Goal: Task Accomplishment & Management: Use online tool/utility

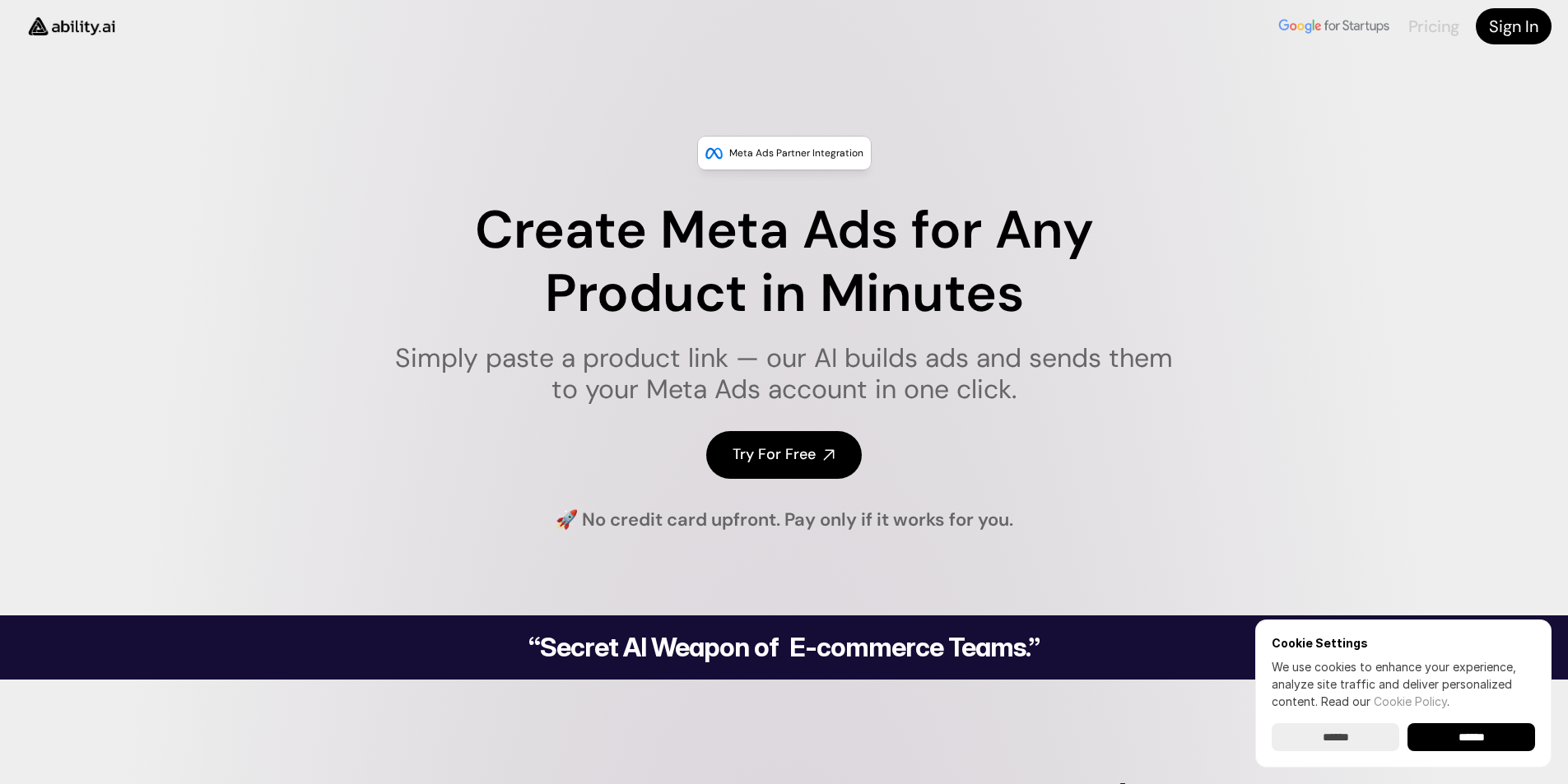
click at [1445, 16] on link "Pricing" at bounding box center [1434, 26] width 51 height 22
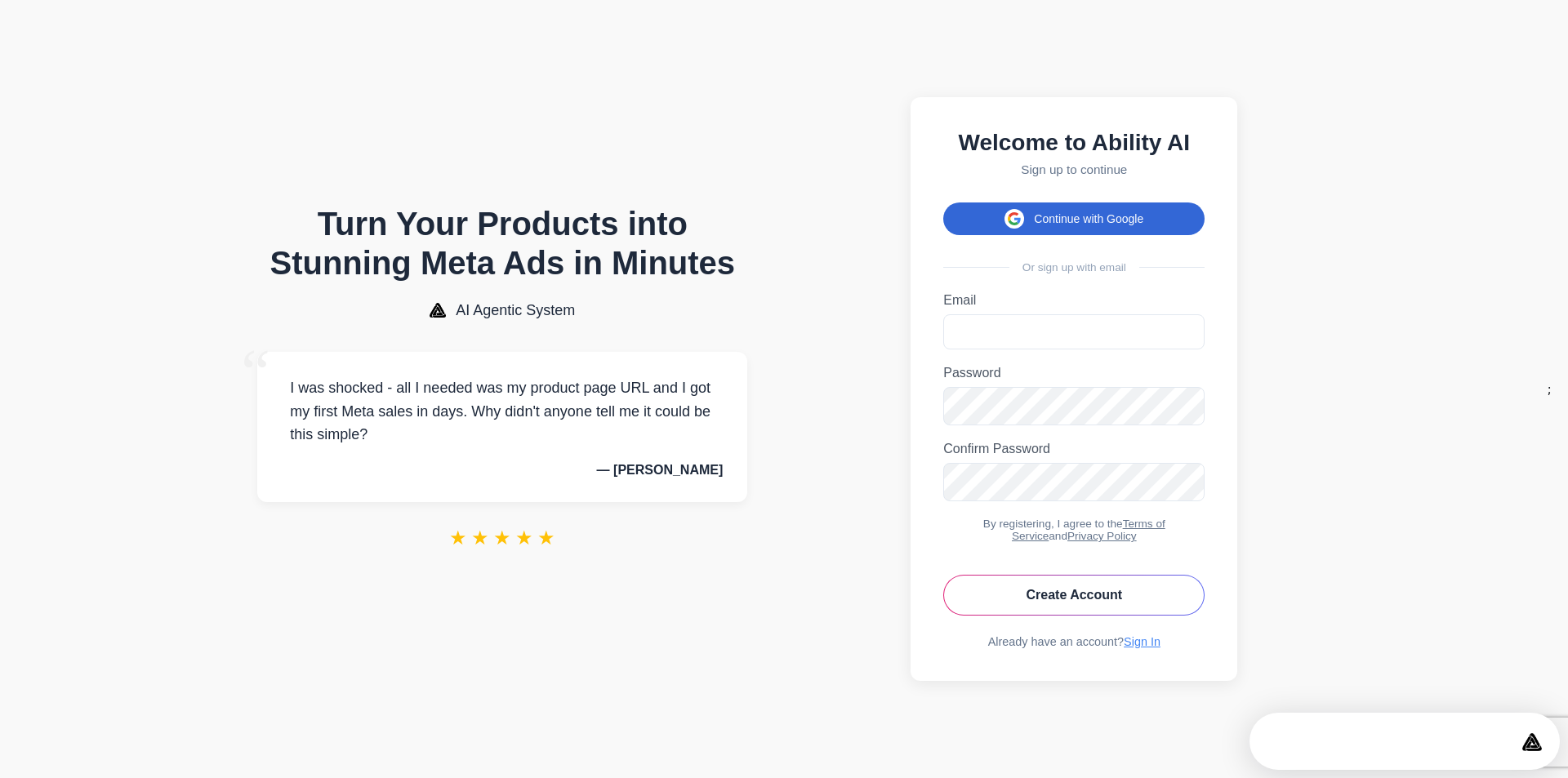
click at [1086, 211] on button "Continue with Google" at bounding box center [1074, 219] width 262 height 33
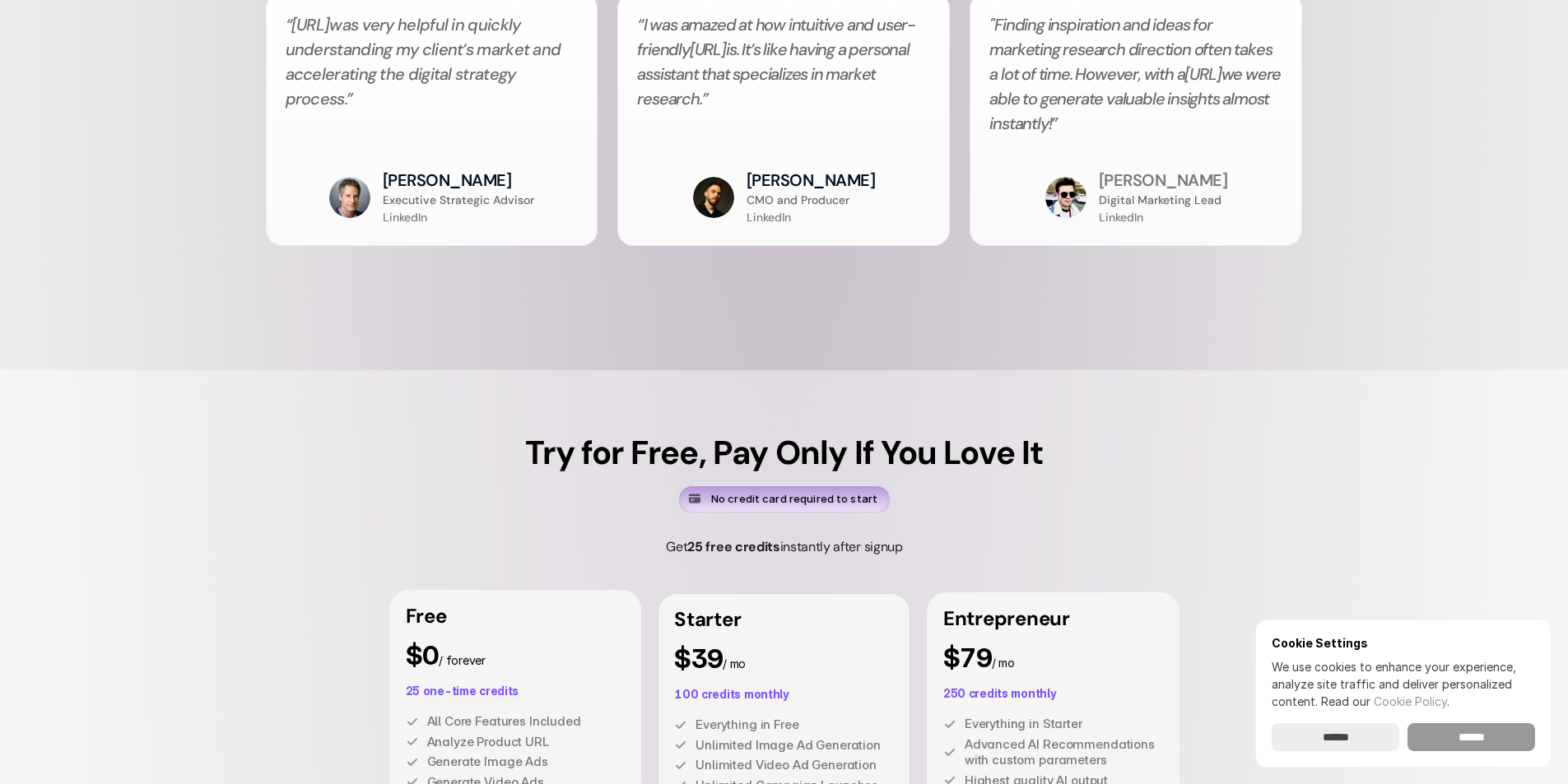
click at [1474, 742] on input "******" at bounding box center [1471, 738] width 127 height 28
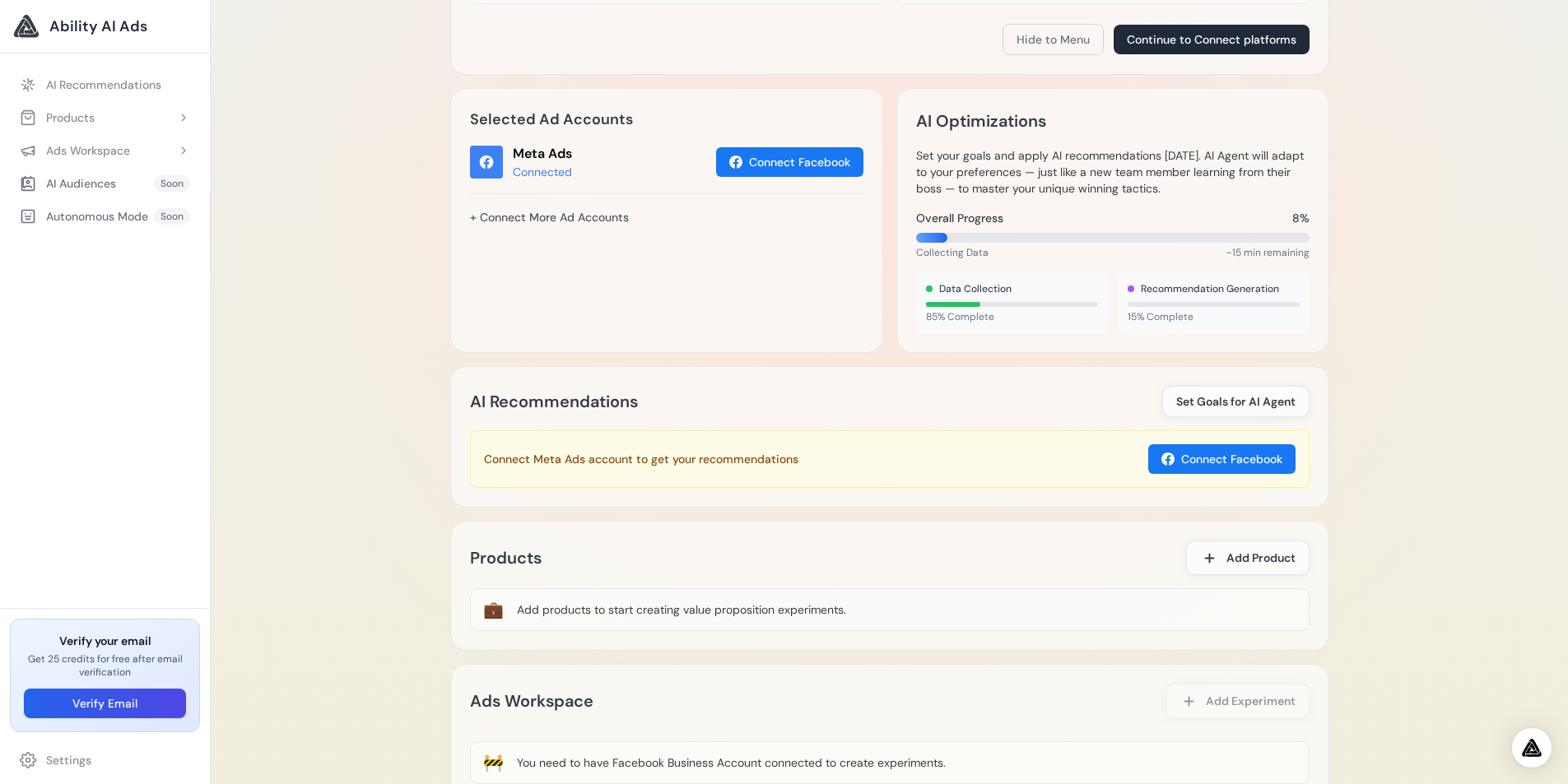
scroll to position [603, 0]
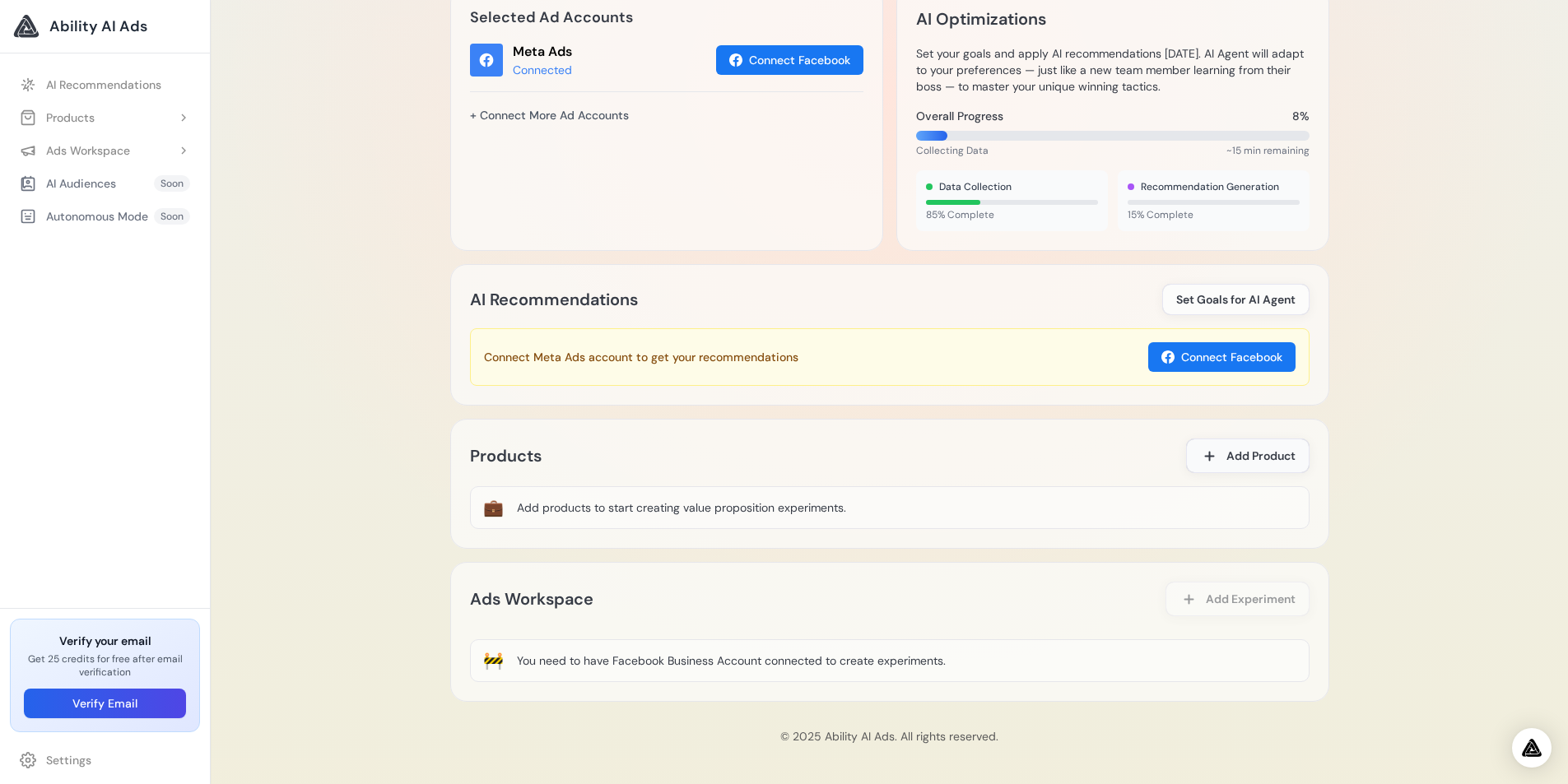
click at [1291, 458] on span "Add Product" at bounding box center [1261, 455] width 69 height 16
click at [1242, 452] on span "Add Product" at bounding box center [1261, 455] width 69 height 16
click at [1233, 459] on span "Add Product" at bounding box center [1261, 455] width 69 height 16
click at [824, 513] on div "Add products to start creating value proposition experiments." at bounding box center [681, 507] width 329 height 16
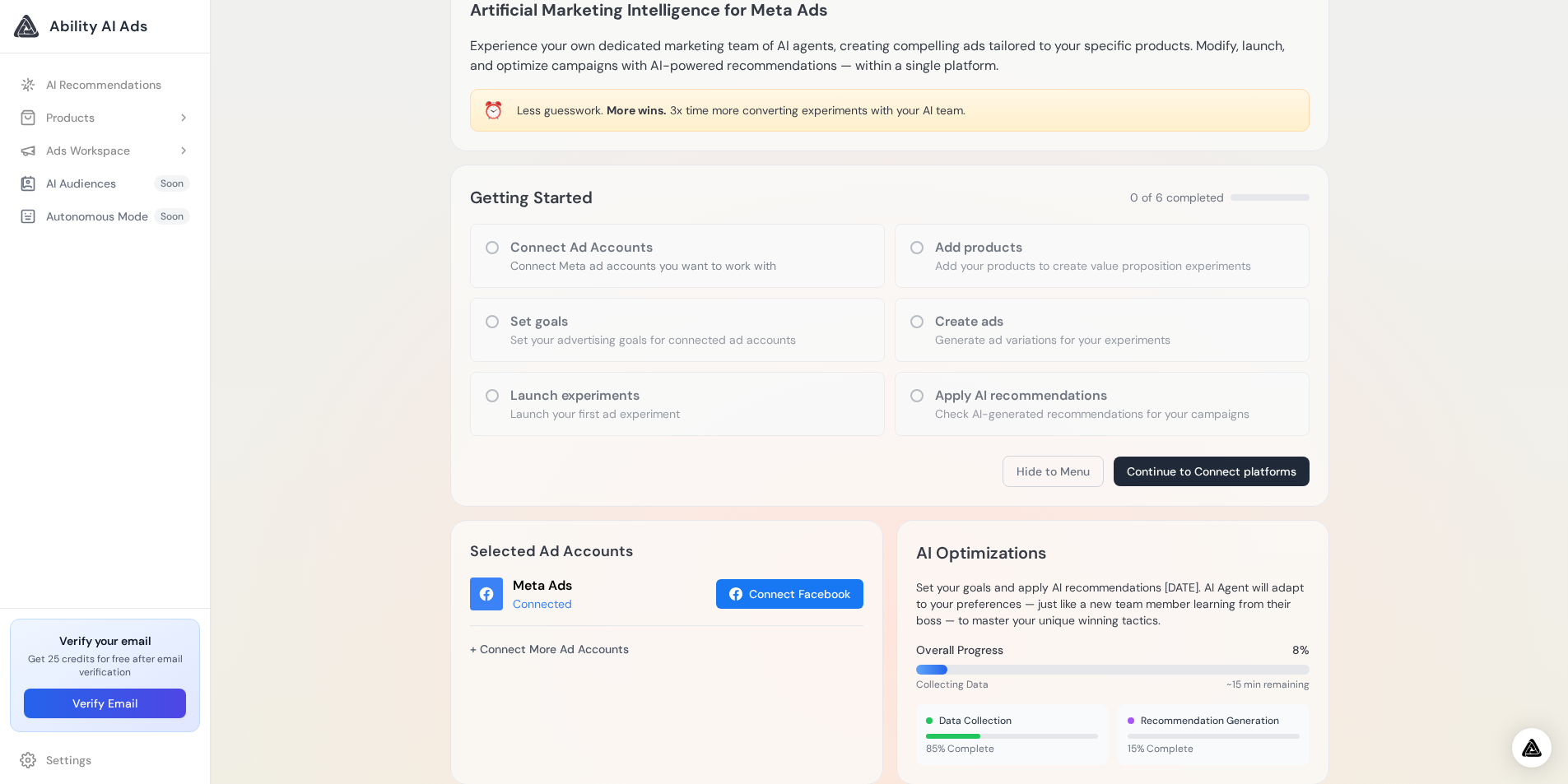
scroll to position [27, 0]
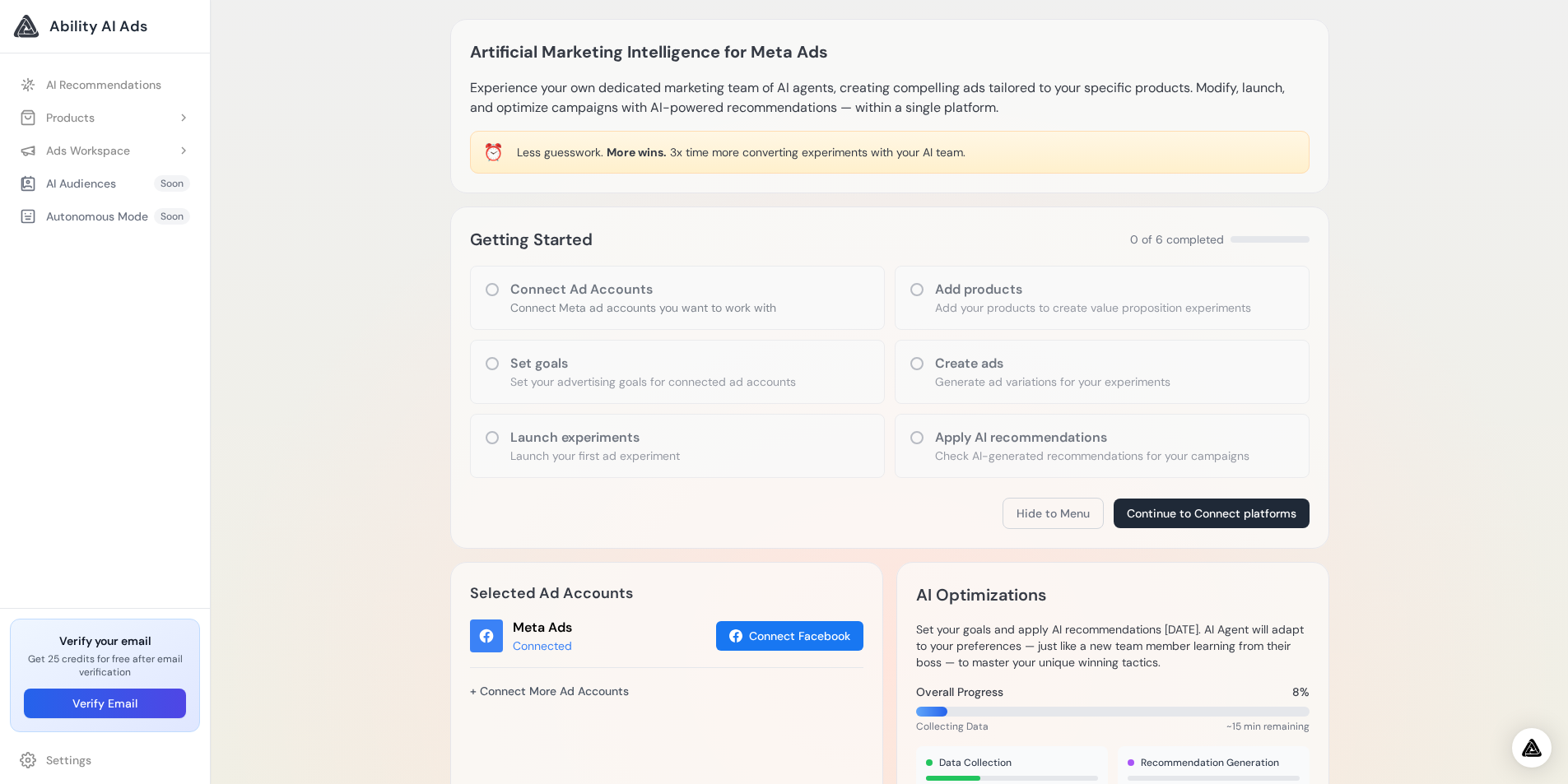
click at [602, 275] on div "Connect Ad Accounts Connect Meta ad accounts you want to work with" at bounding box center [678, 298] width 415 height 64
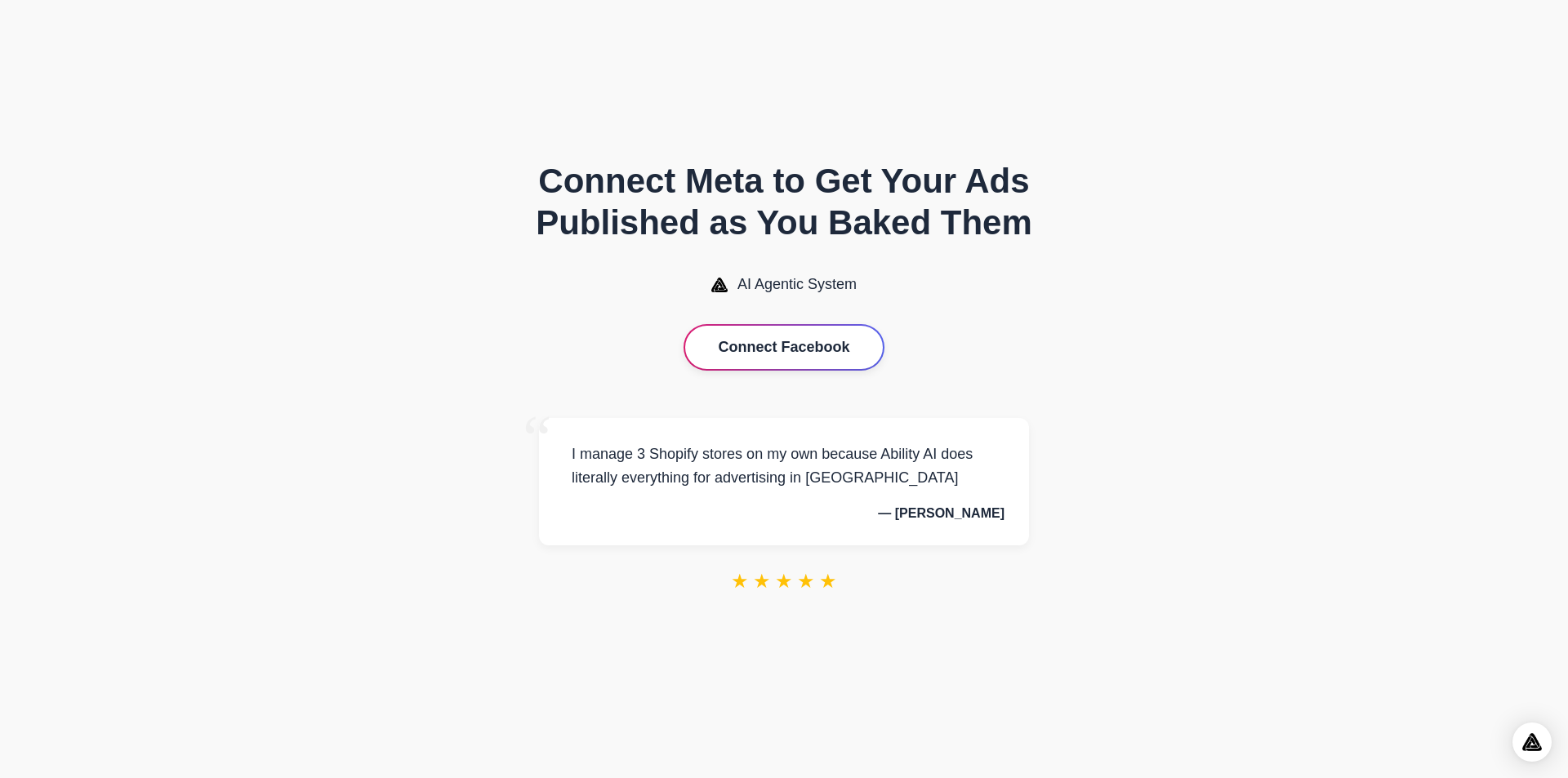
click at [838, 352] on button "Connect Facebook" at bounding box center [784, 348] width 197 height 43
click at [806, 346] on button "Connect Facebook" at bounding box center [784, 348] width 197 height 43
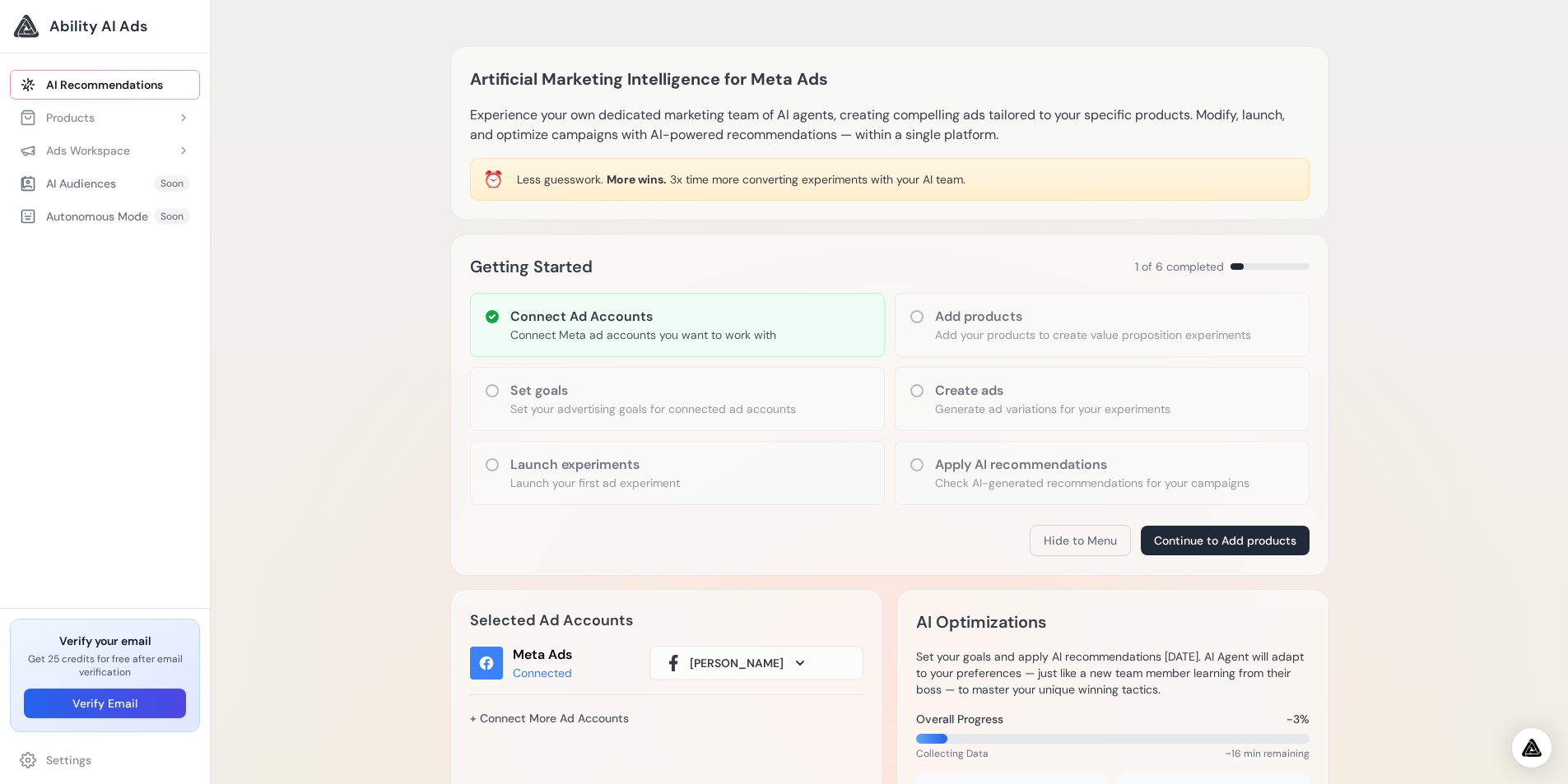
click at [693, 396] on h3 "Set goals" at bounding box center [653, 390] width 286 height 20
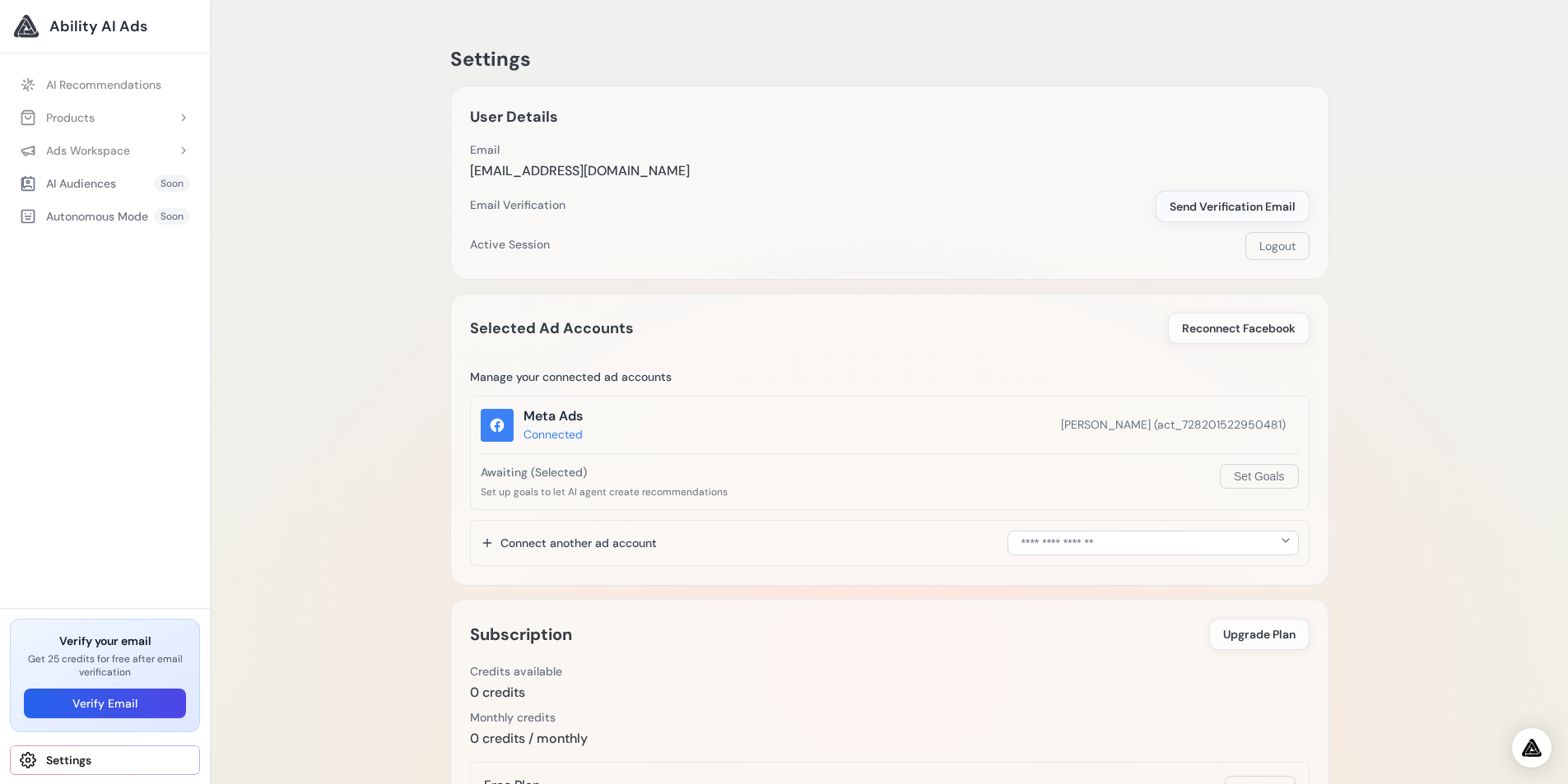
click at [1218, 205] on span "Send Verification Email" at bounding box center [1233, 206] width 126 height 16
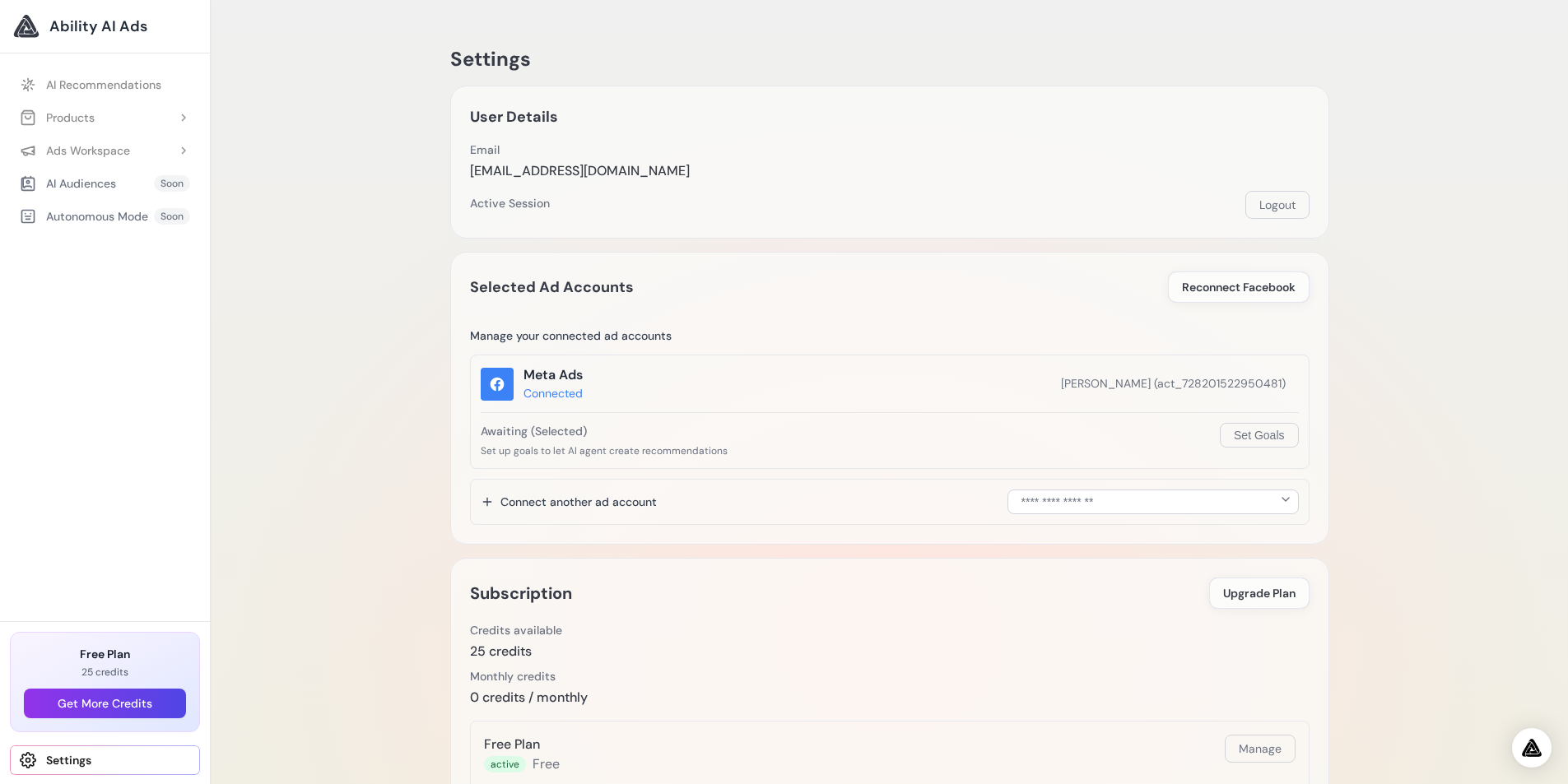
click at [58, 26] on span "Ability AI Ads" at bounding box center [98, 26] width 98 height 23
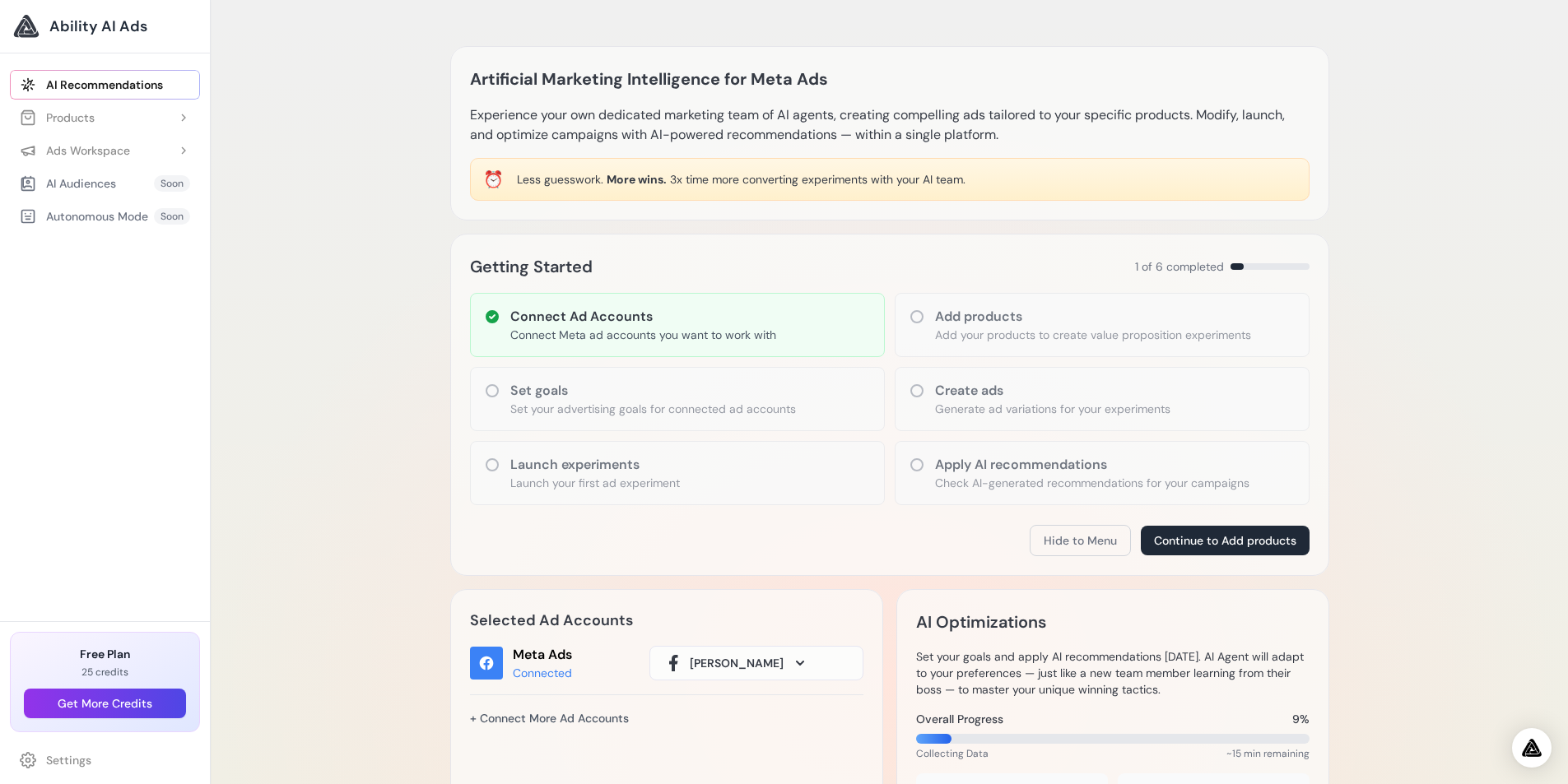
click at [930, 308] on div "Add products Add your products to create value proposition experiments" at bounding box center [1102, 325] width 415 height 64
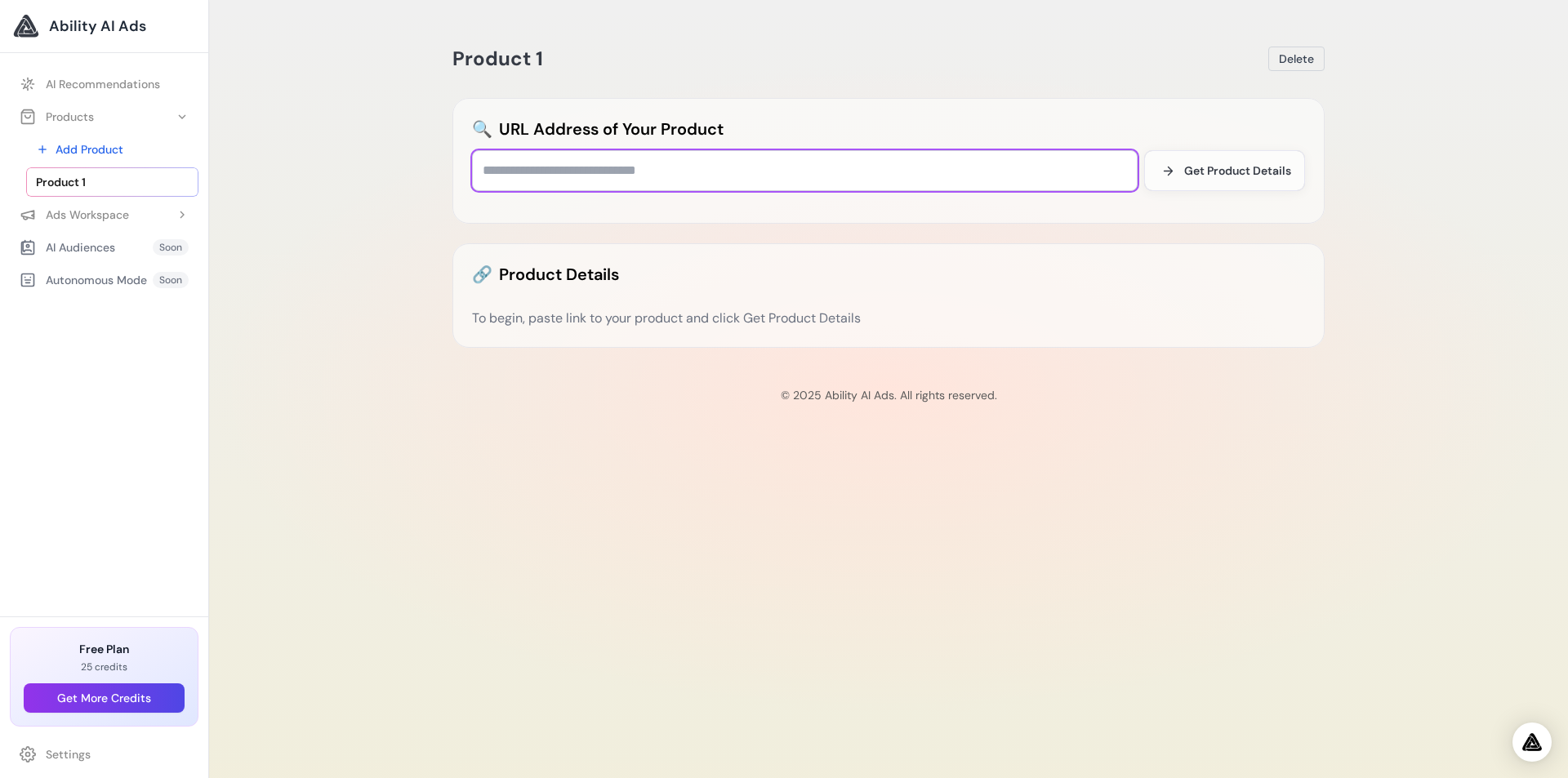
click at [634, 165] on input "text" at bounding box center [805, 171] width 666 height 41
paste input "**********"
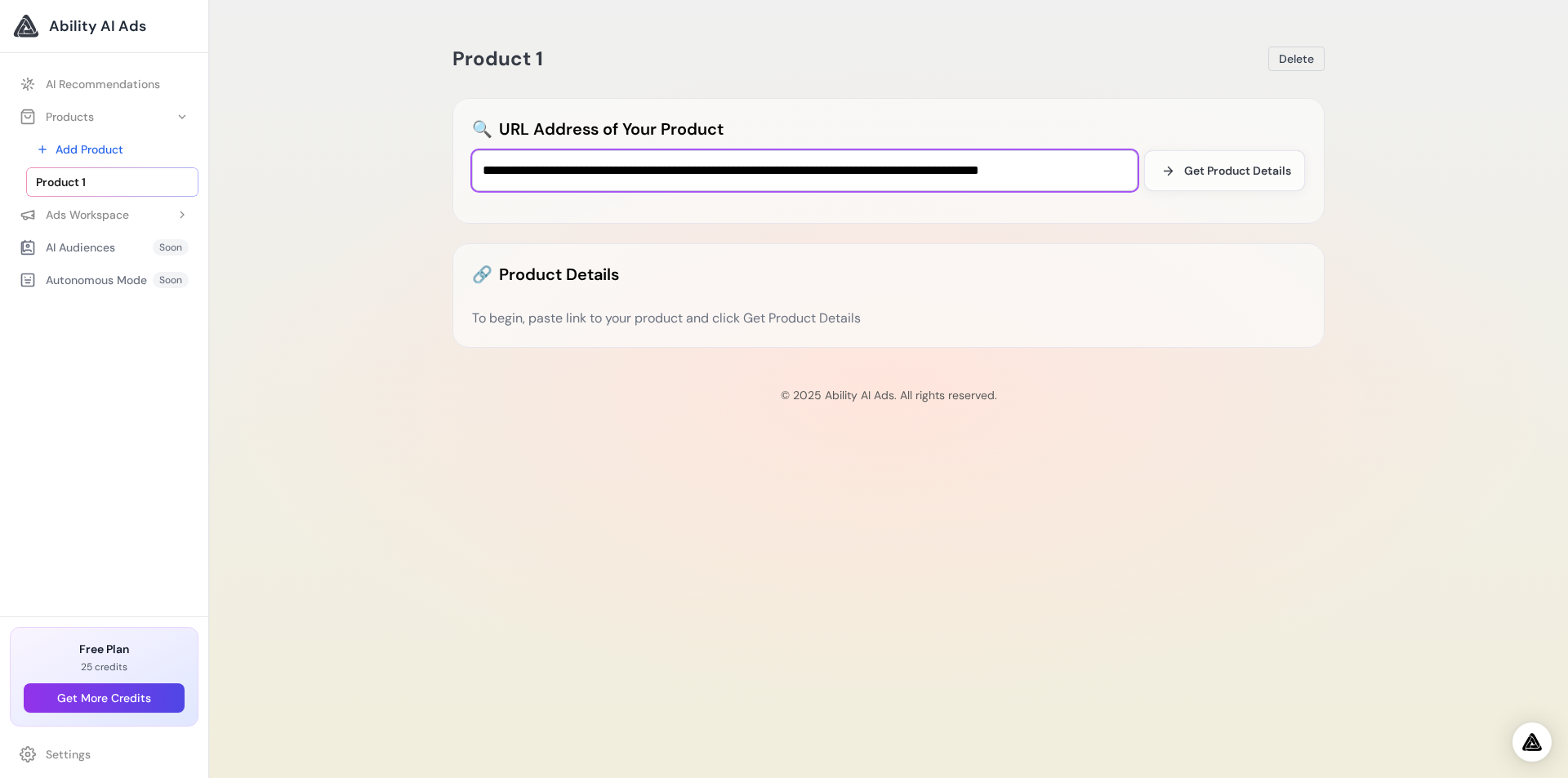
scroll to position [0, 9]
type input "**********"
click at [1201, 177] on span "Get Product Details" at bounding box center [1237, 170] width 107 height 16
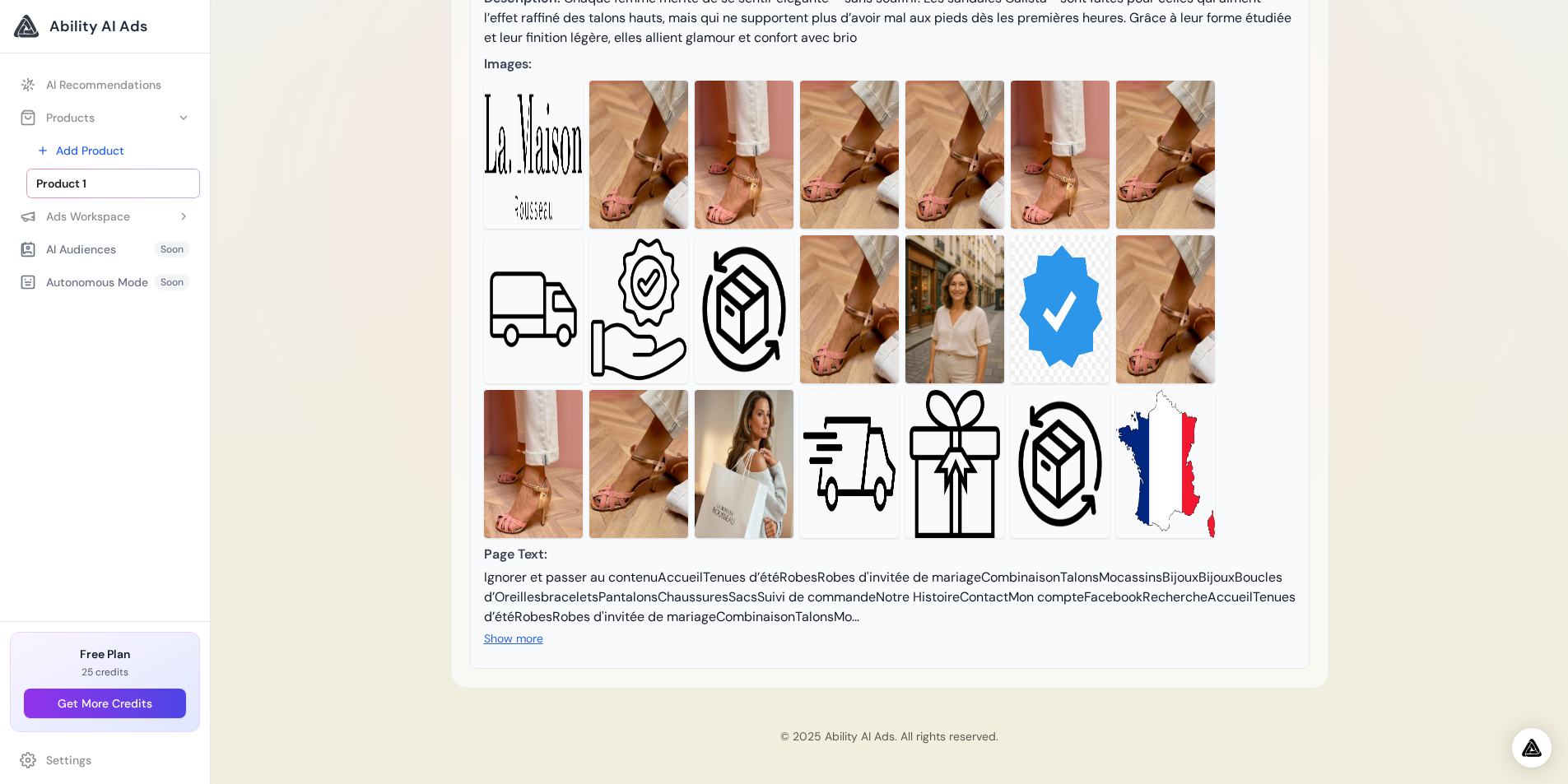
scroll to position [100, 0]
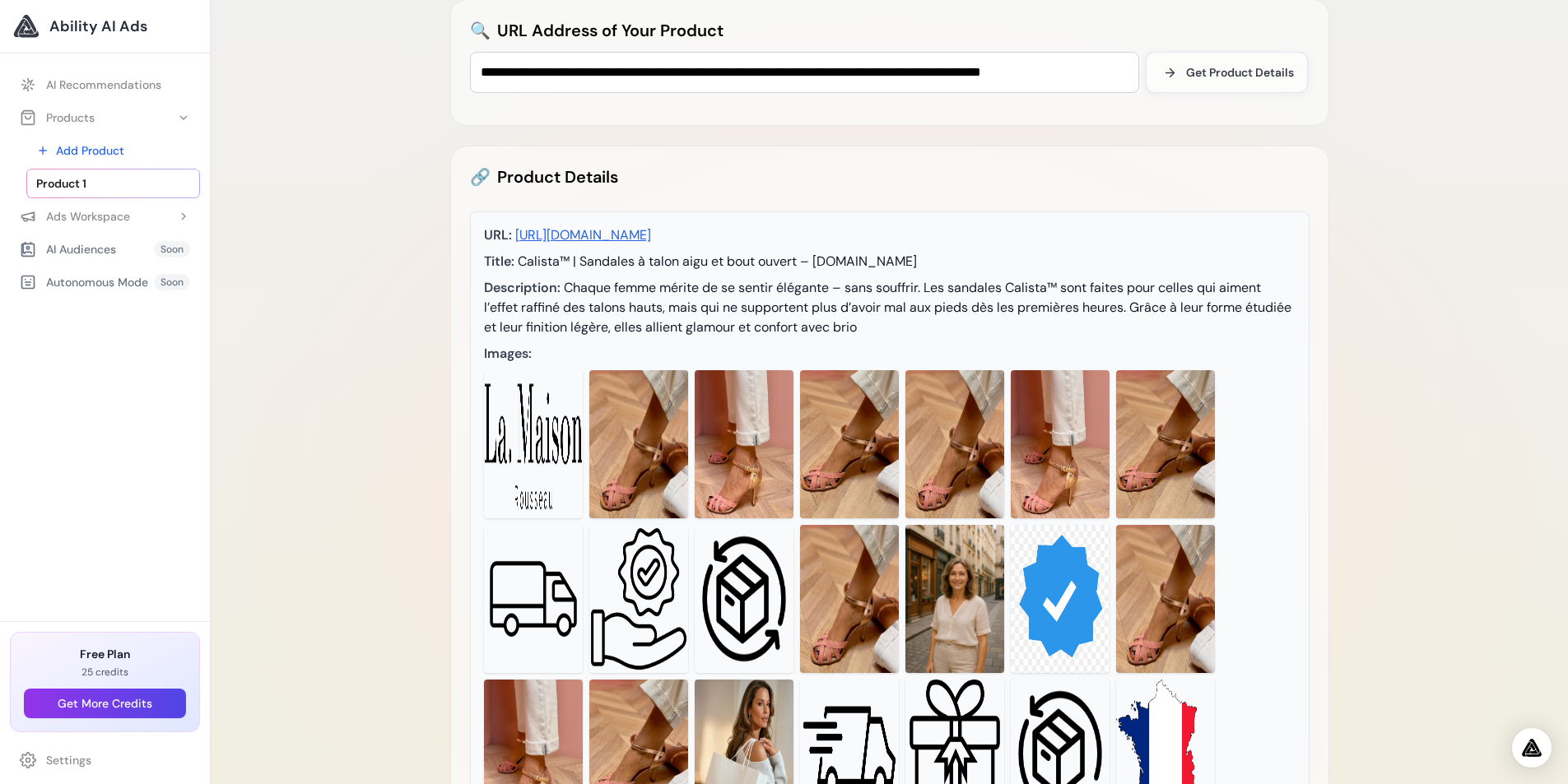
click at [537, 392] on img at bounding box center [533, 444] width 99 height 148
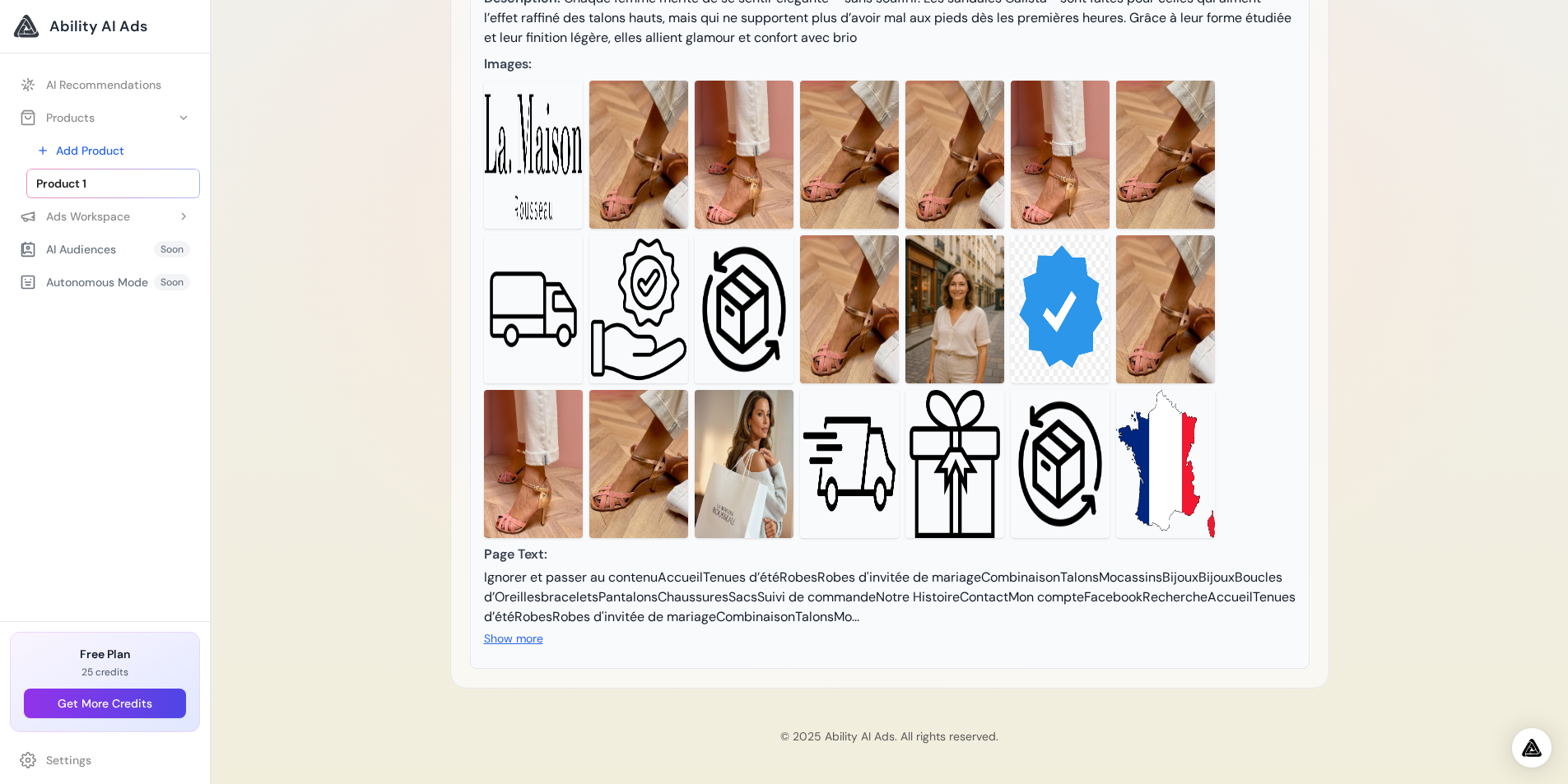
scroll to position [429, 0]
click at [530, 635] on button "Show more" at bounding box center [514, 638] width 59 height 16
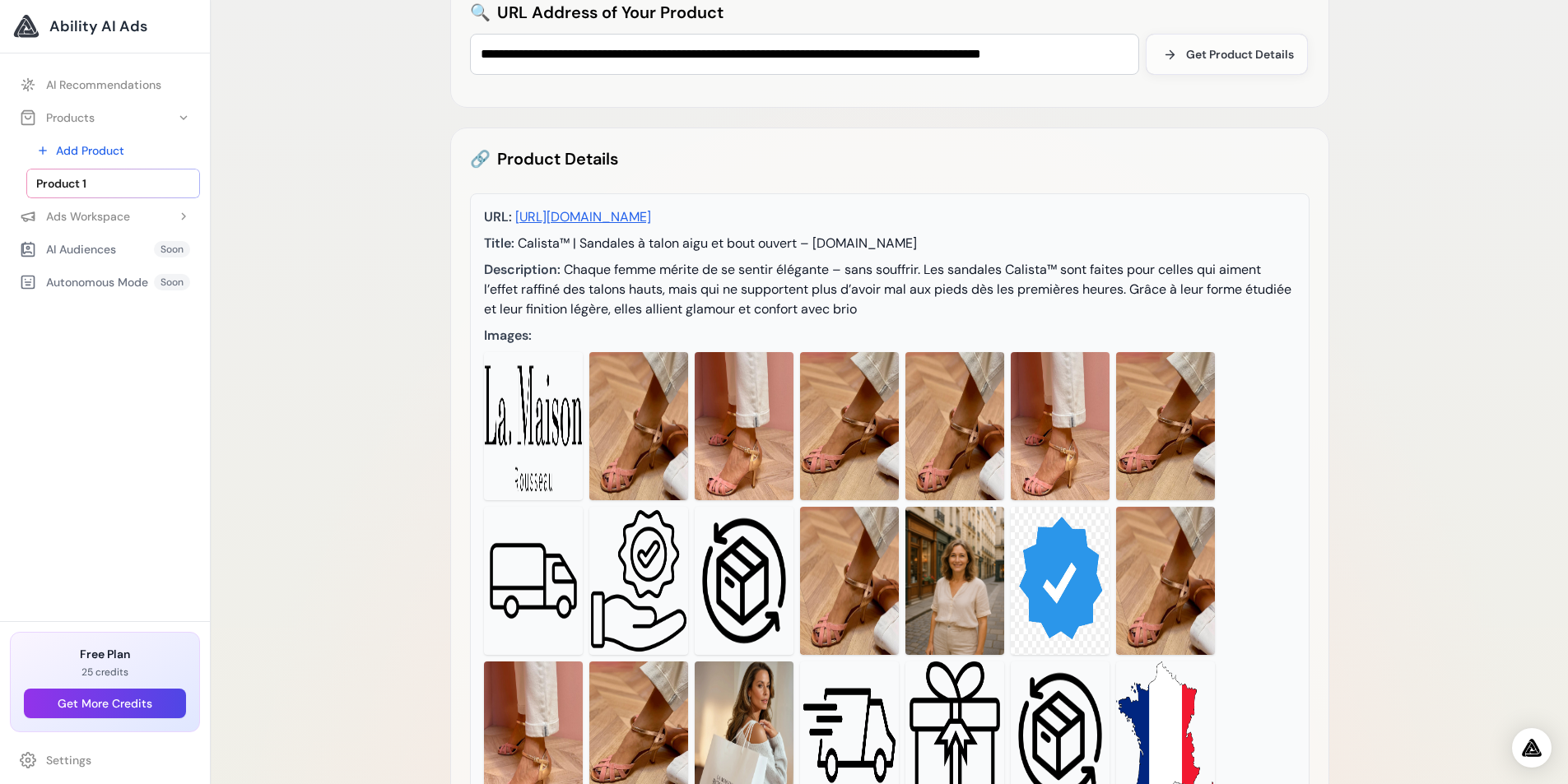
scroll to position [0, 0]
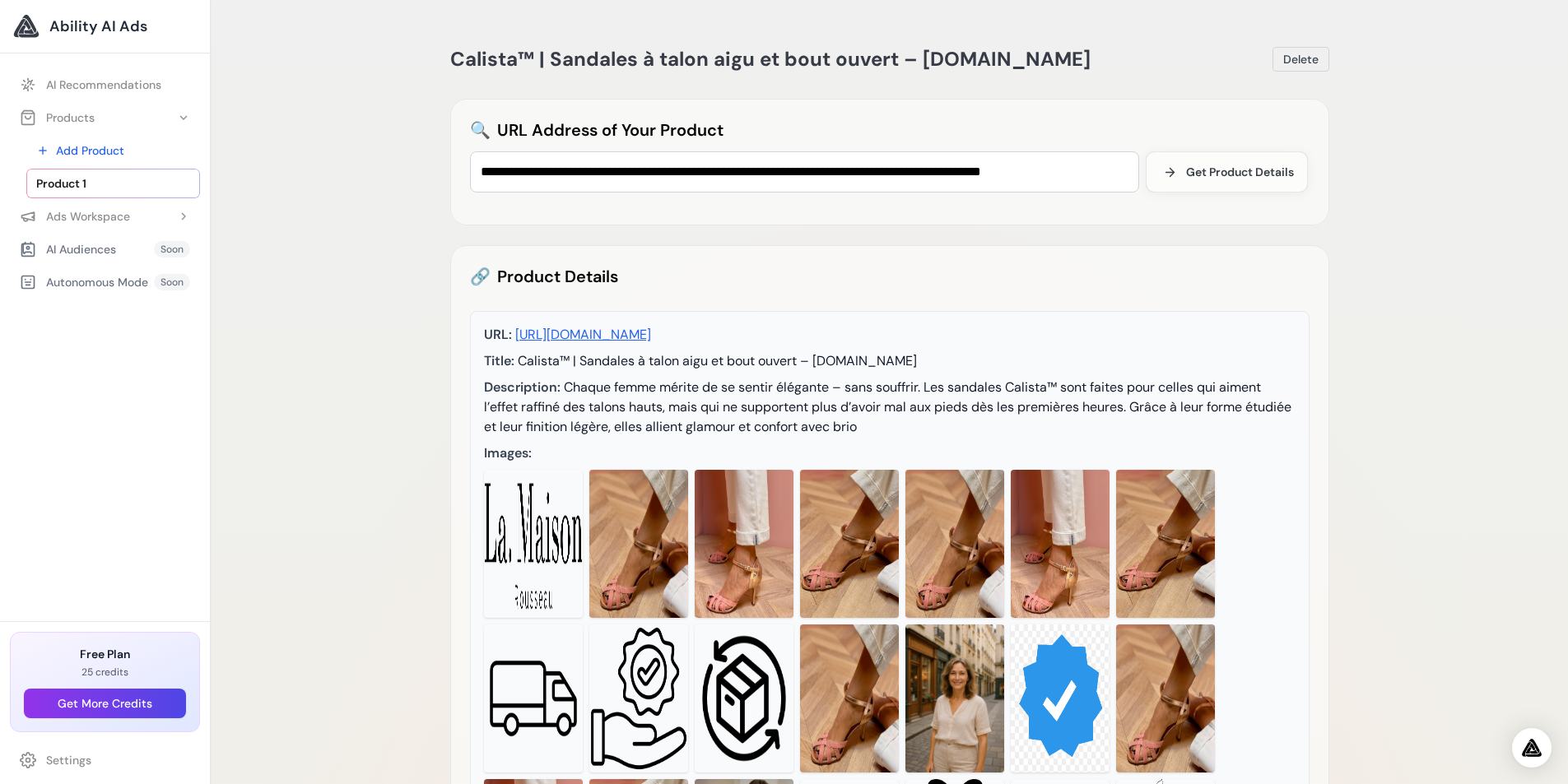
click at [651, 332] on link "https://www.lamaison-rousseau.fr/products/calista-sandales-peep-toe-a-talon-aig…" at bounding box center [583, 335] width 136 height 17
click at [130, 126] on button "Products" at bounding box center [105, 117] width 190 height 29
click at [114, 29] on span "Ability AI Ads" at bounding box center [98, 26] width 98 height 23
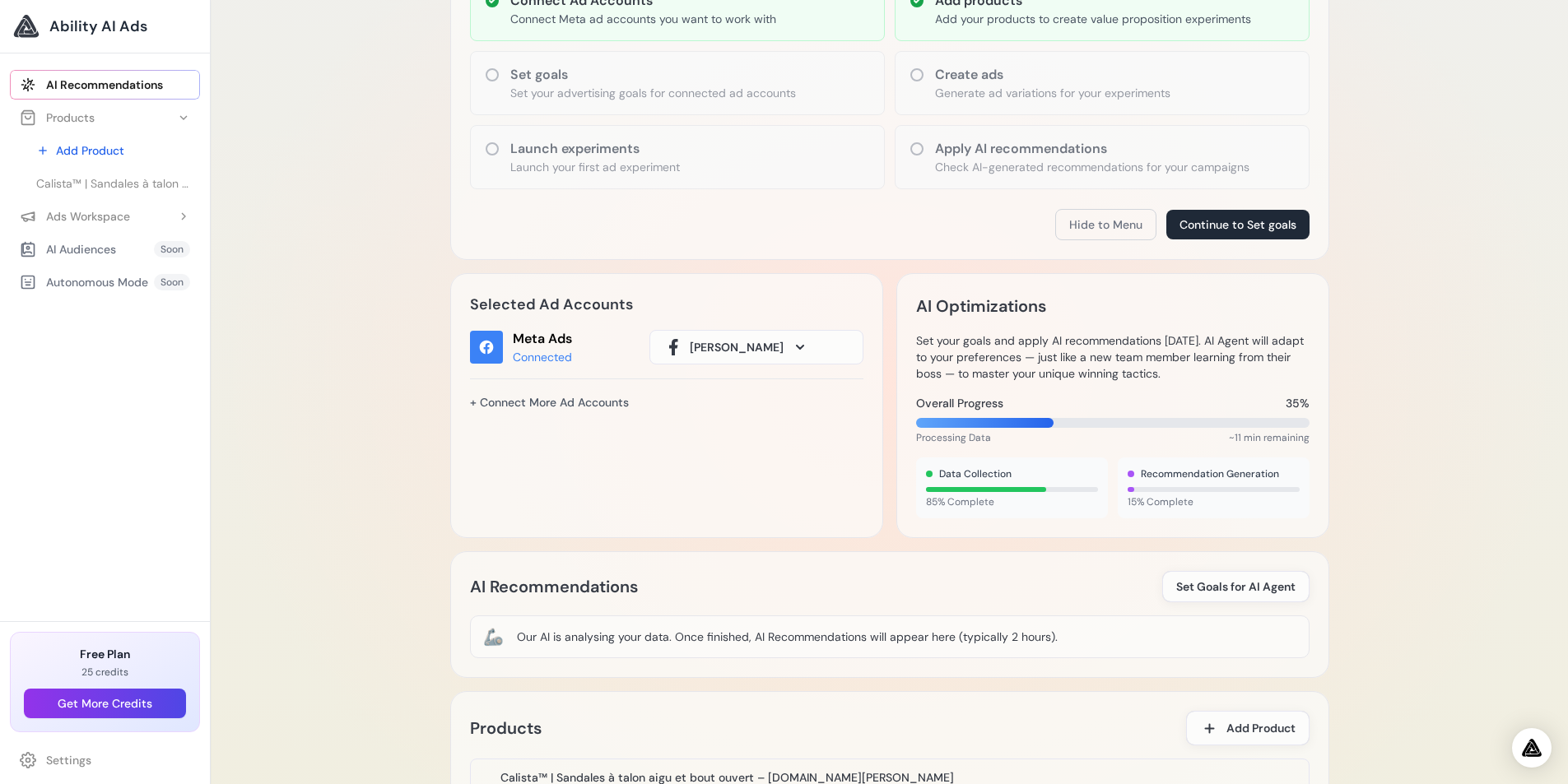
scroll to position [188, 0]
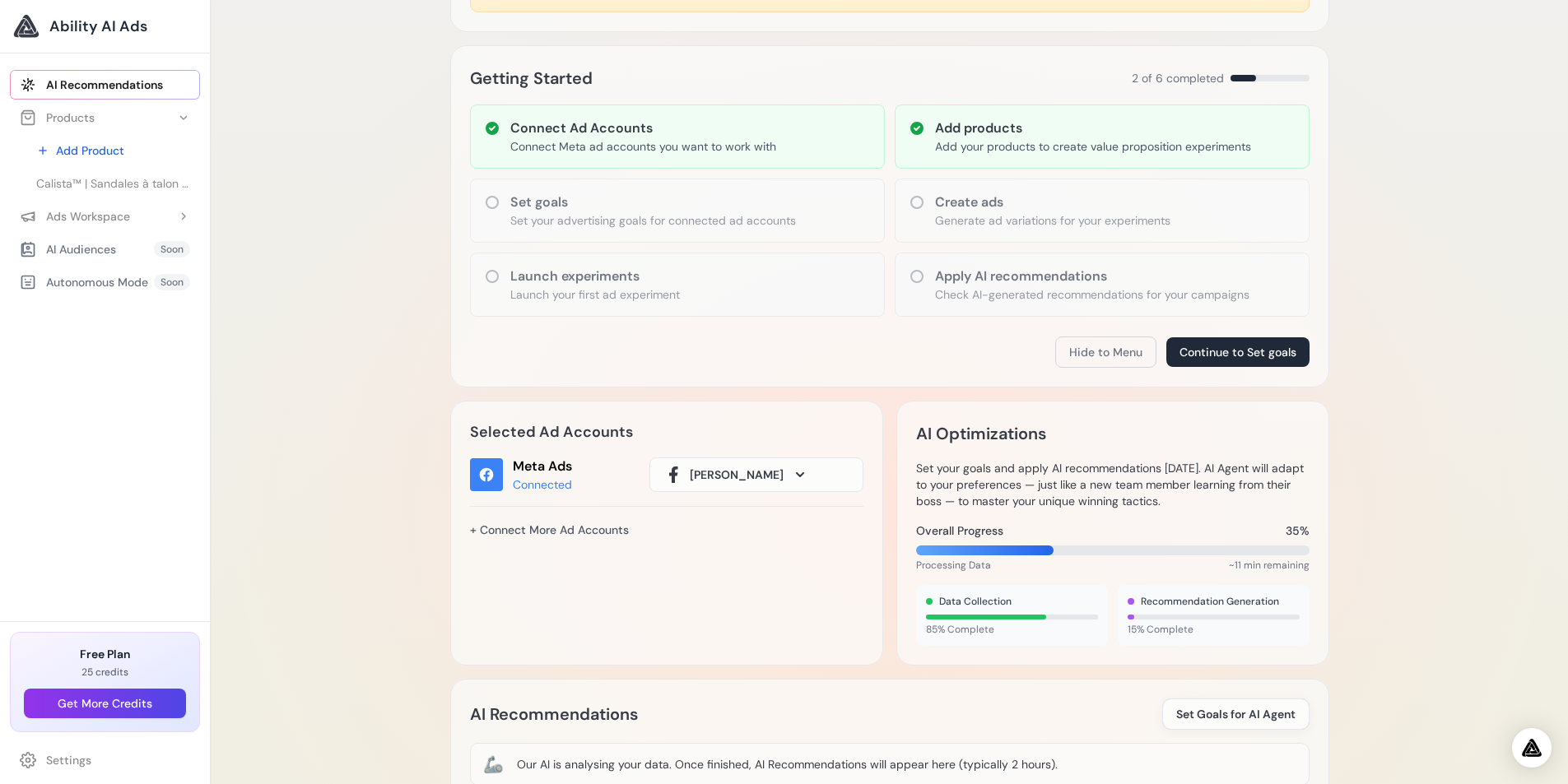
click at [730, 272] on div "Launch experiments Launch your first ad experiment" at bounding box center [678, 285] width 415 height 64
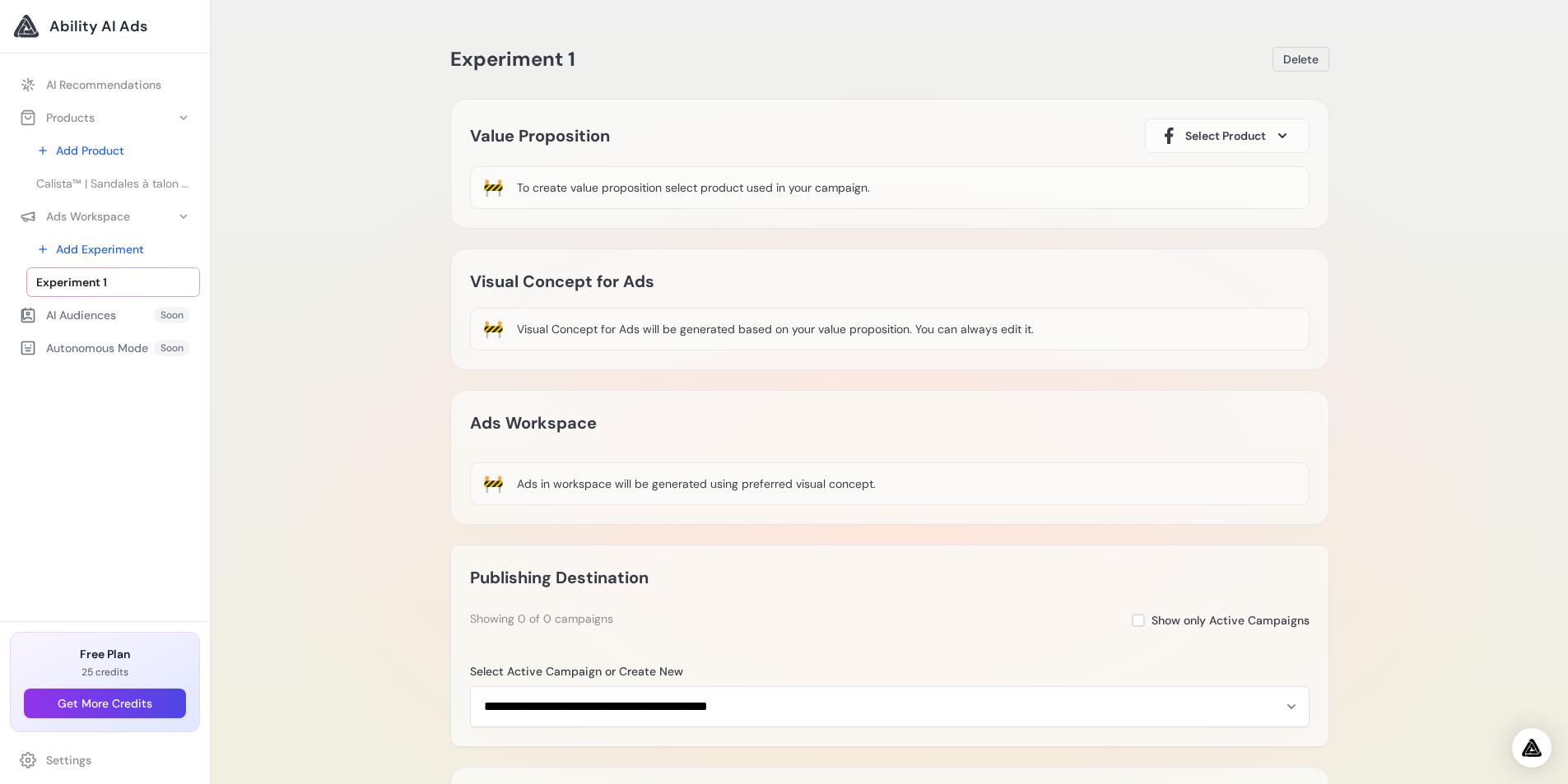
click at [1220, 137] on span "Select Product" at bounding box center [1226, 135] width 81 height 16
click at [1215, 214] on div "Calista™ | Sandales à talon aigu et bout ouvert – La.Maison-Rousseau.fr" at bounding box center [1227, 222] width 137 height 99
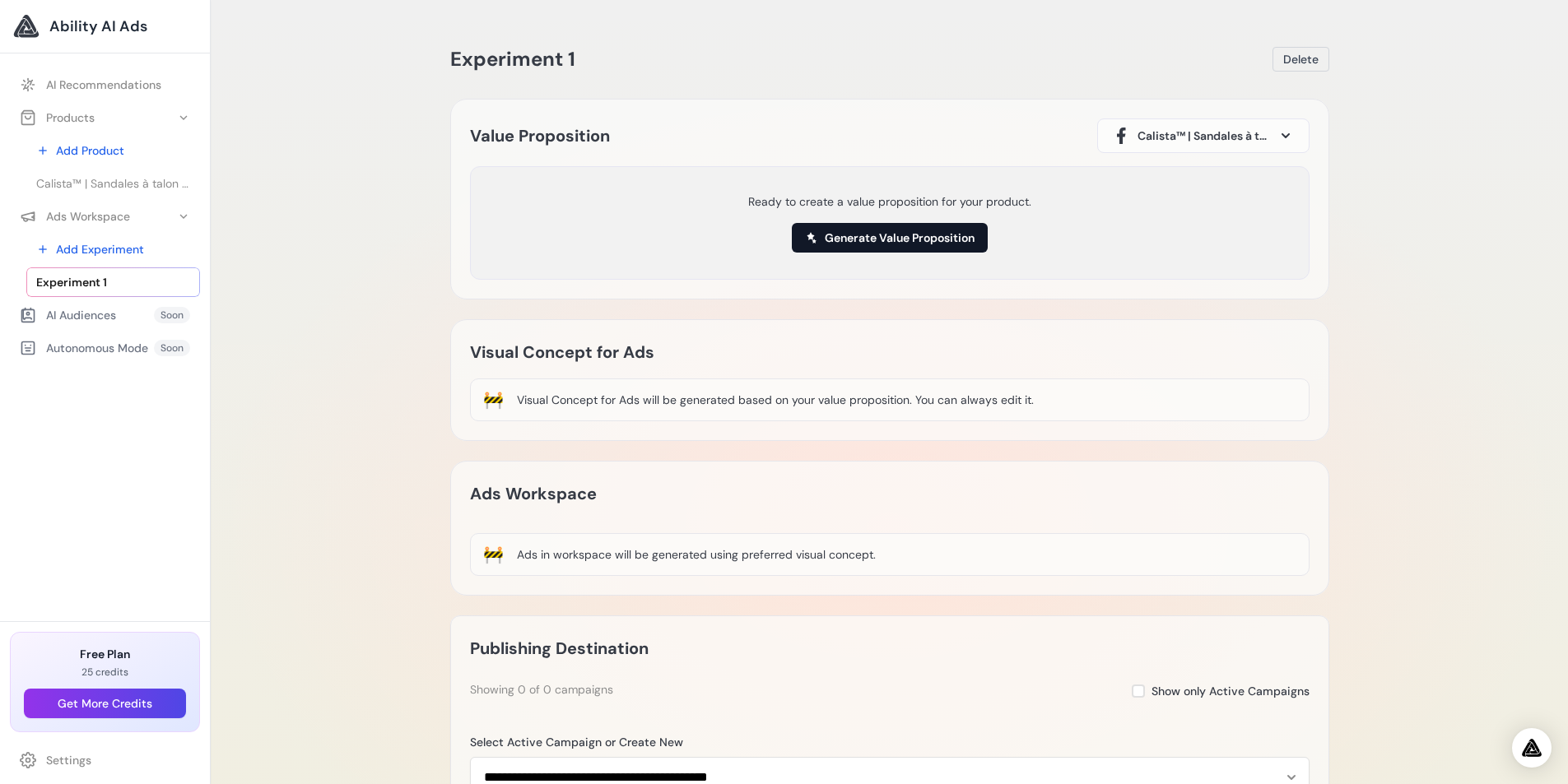
click at [919, 242] on button "Generate Value Proposition" at bounding box center [890, 237] width 196 height 29
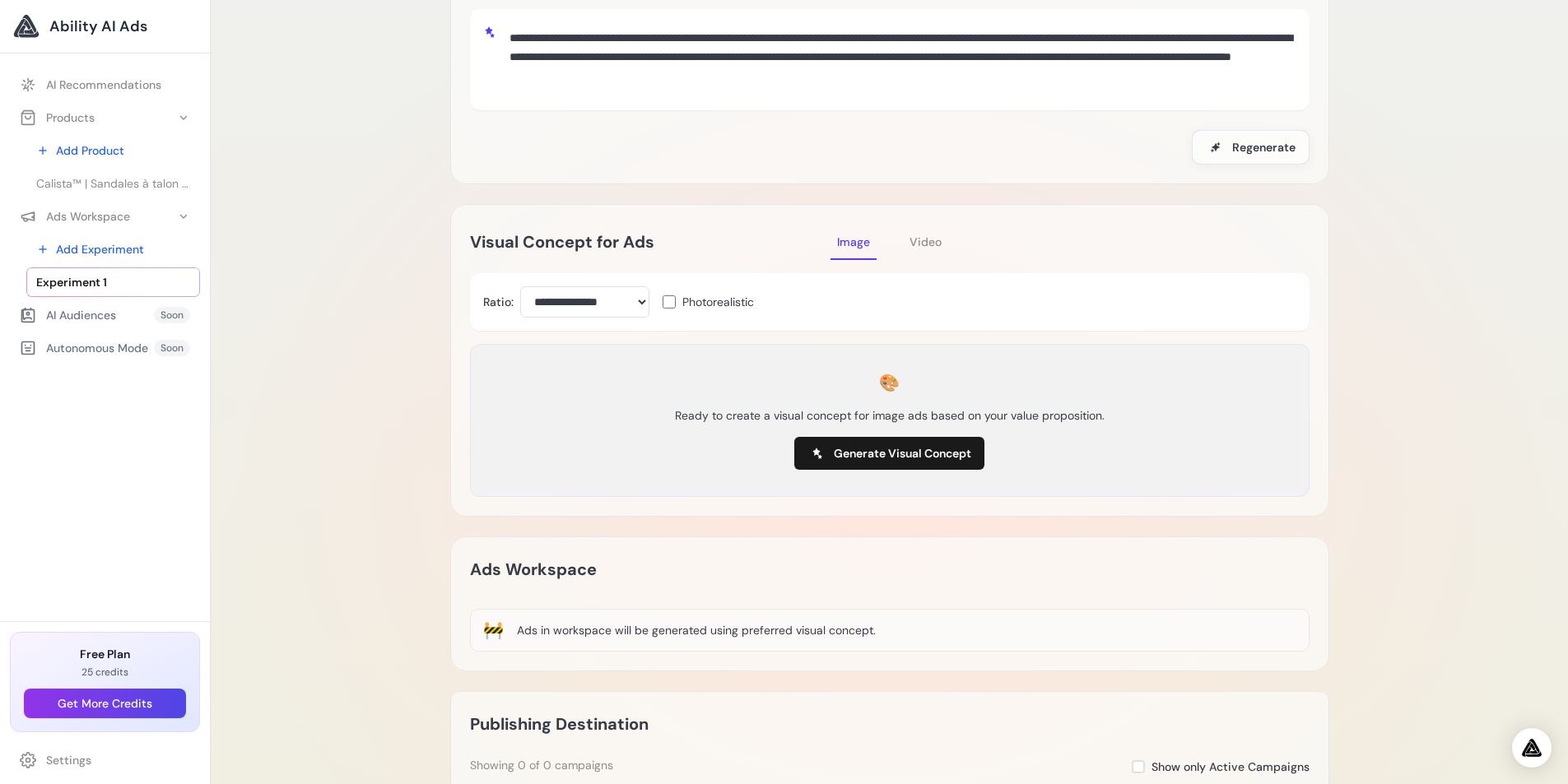
scroll to position [165, 0]
click at [631, 302] on select "**********" at bounding box center [584, 301] width 129 height 31
drag, startPoint x: 631, startPoint y: 302, endPoint x: 649, endPoint y: 316, distance: 22.8
click at [631, 302] on select "**********" at bounding box center [584, 301] width 129 height 31
click at [864, 466] on button "Generate Visual Concept" at bounding box center [890, 452] width 190 height 33
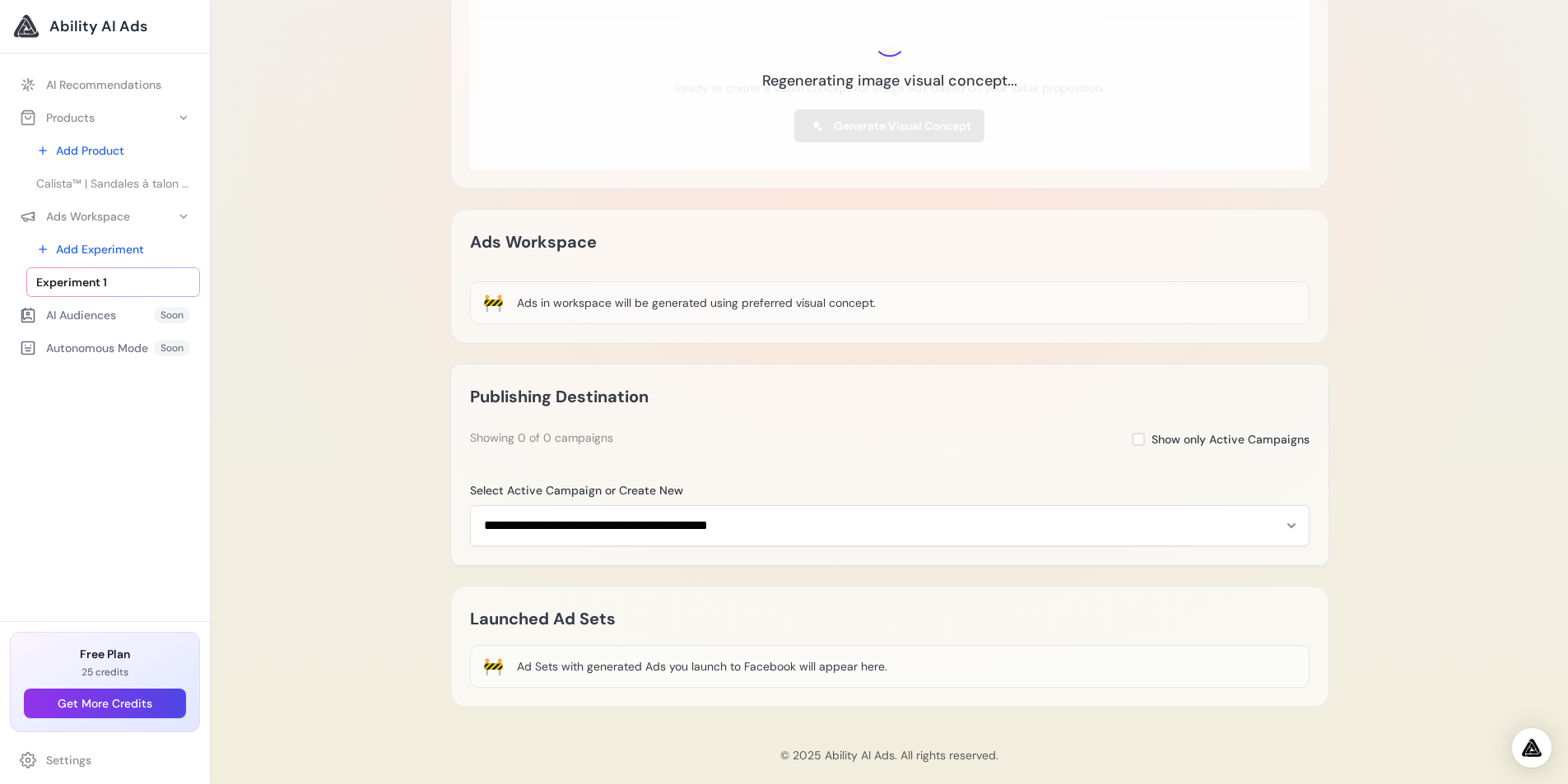
scroll to position [494, 0]
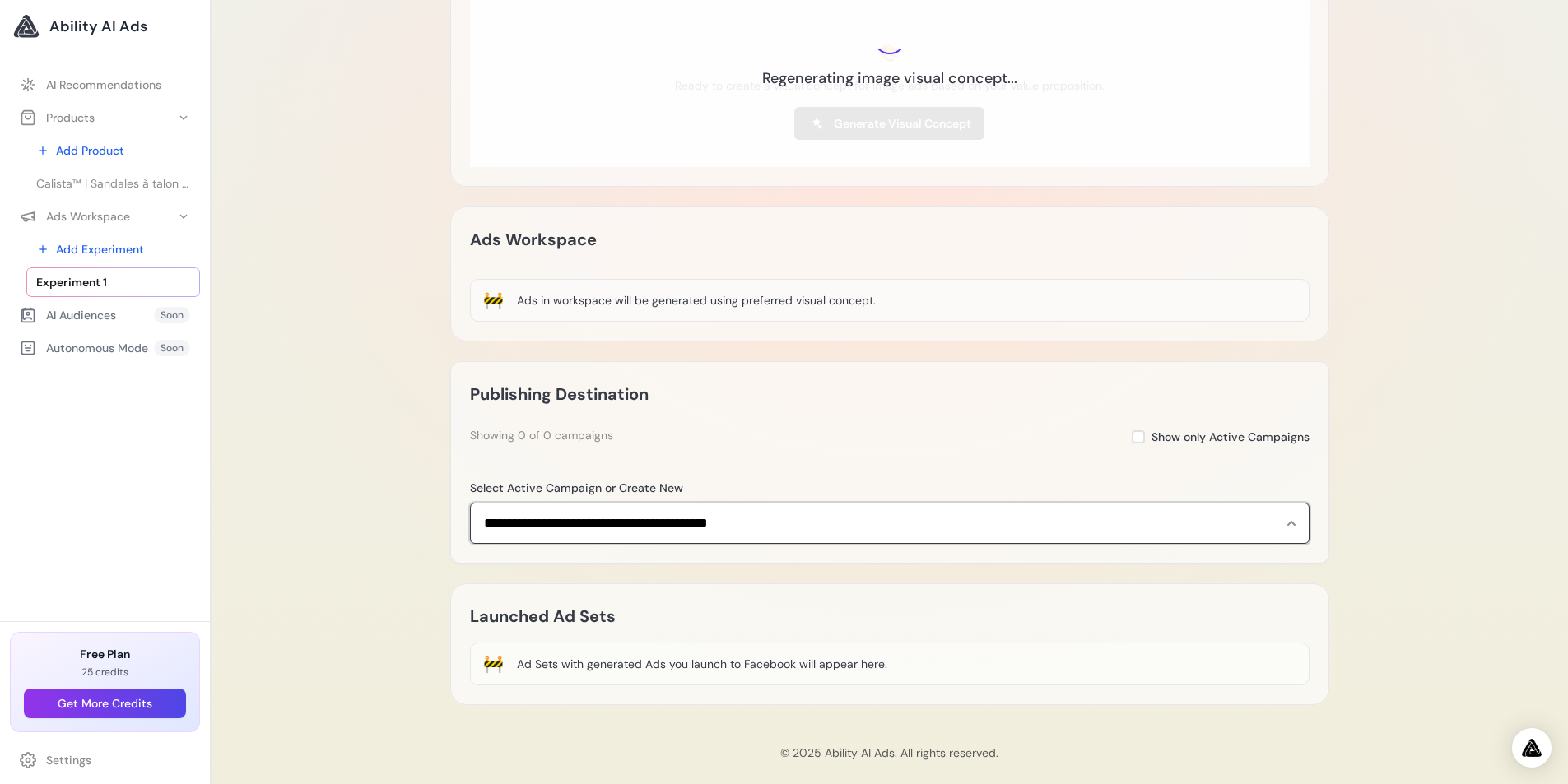
click at [1230, 508] on select "**********" at bounding box center [890, 524] width 840 height 41
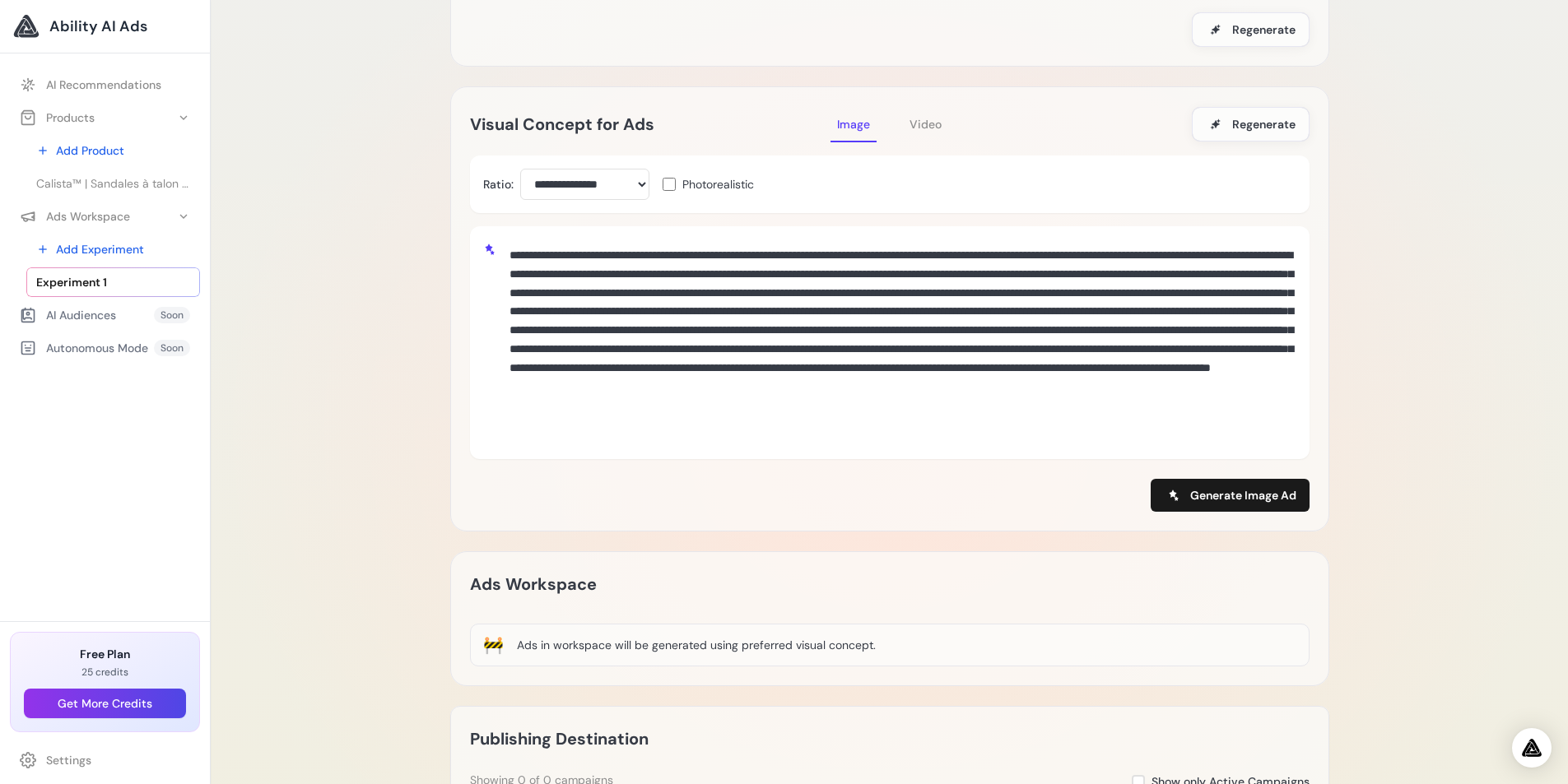
scroll to position [264, 0]
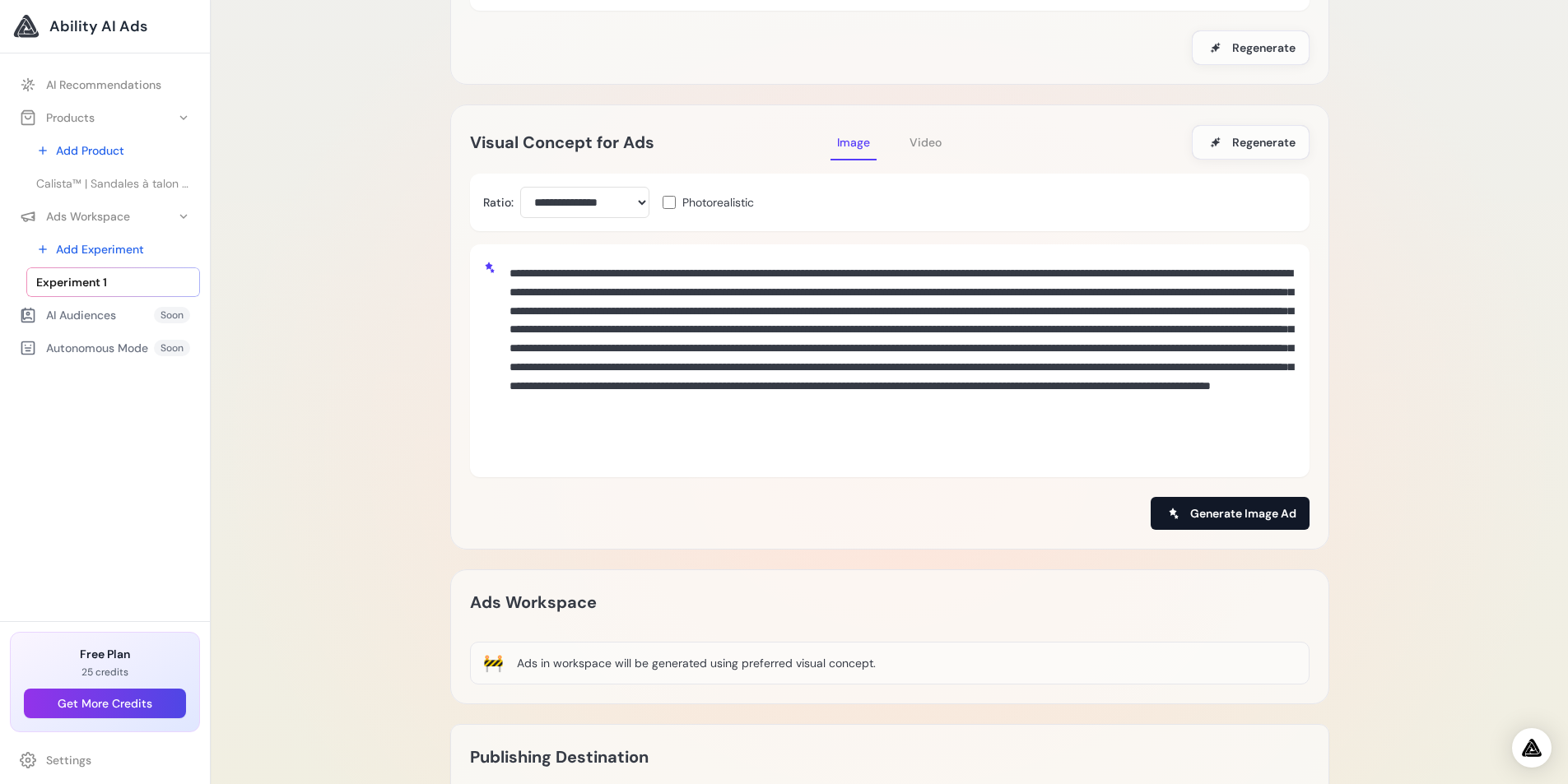
click at [1221, 517] on span "Generate Image Ad" at bounding box center [1243, 513] width 106 height 16
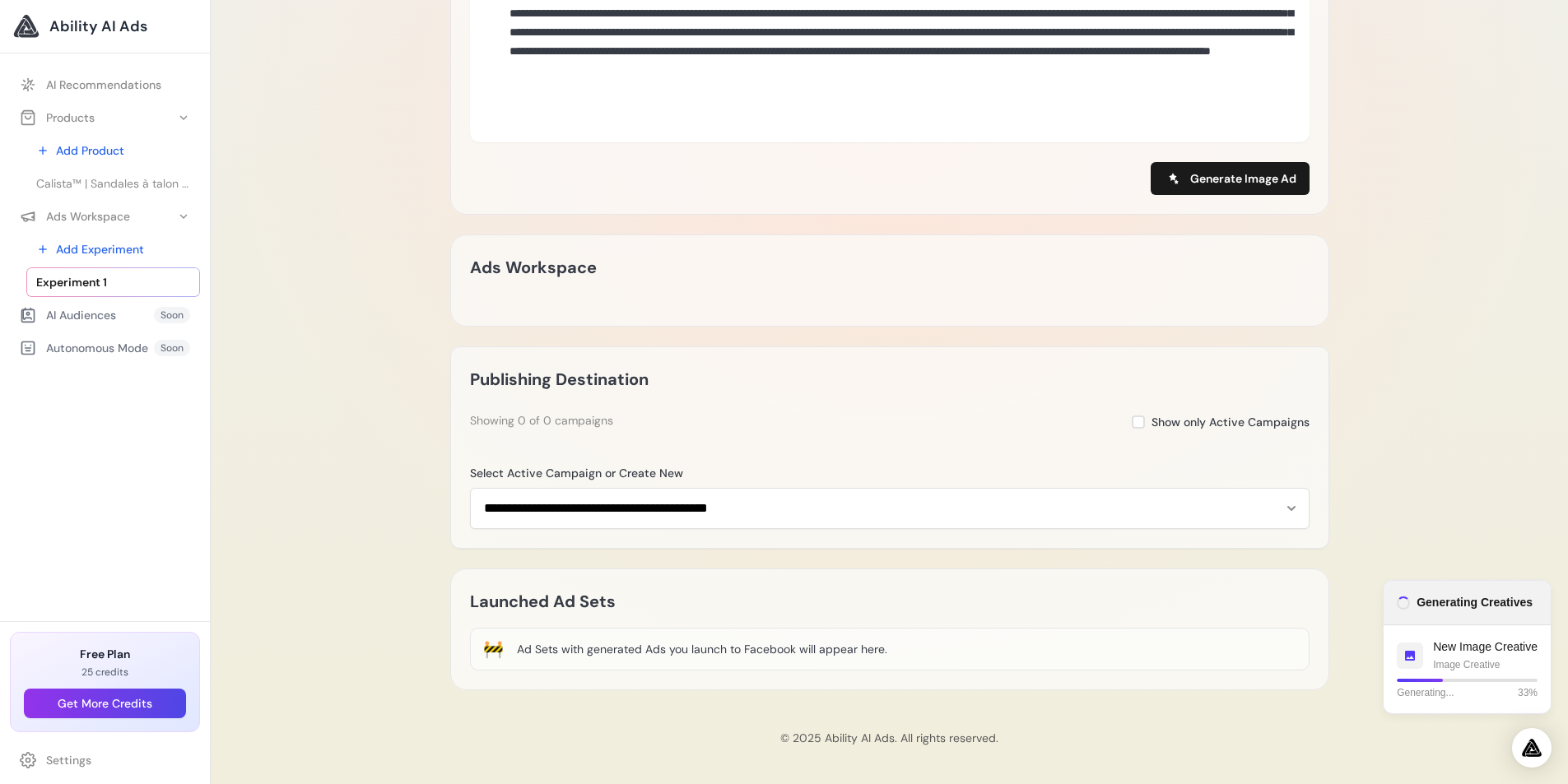
scroll to position [600, 0]
